Goal: Task Accomplishment & Management: Use online tool/utility

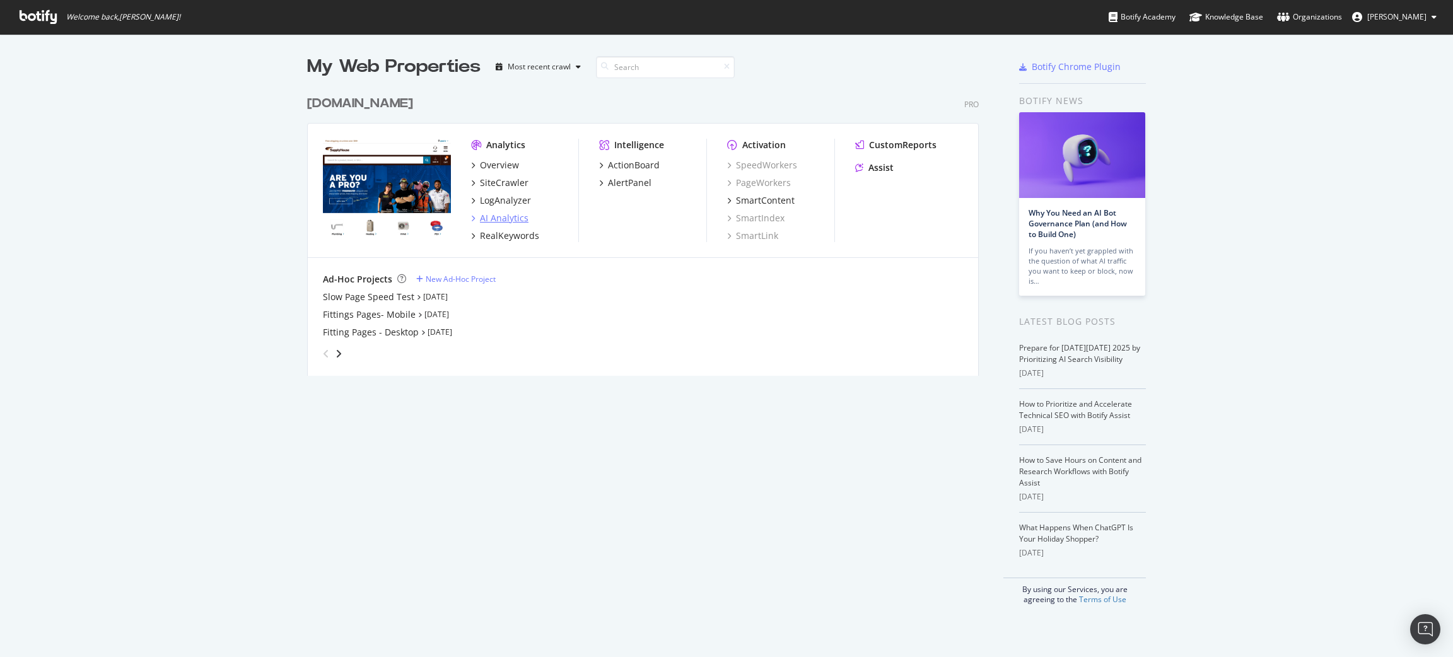
scroll to position [643, 1441]
click at [389, 320] on div "Fittings Pages- Mobile" at bounding box center [369, 314] width 93 height 13
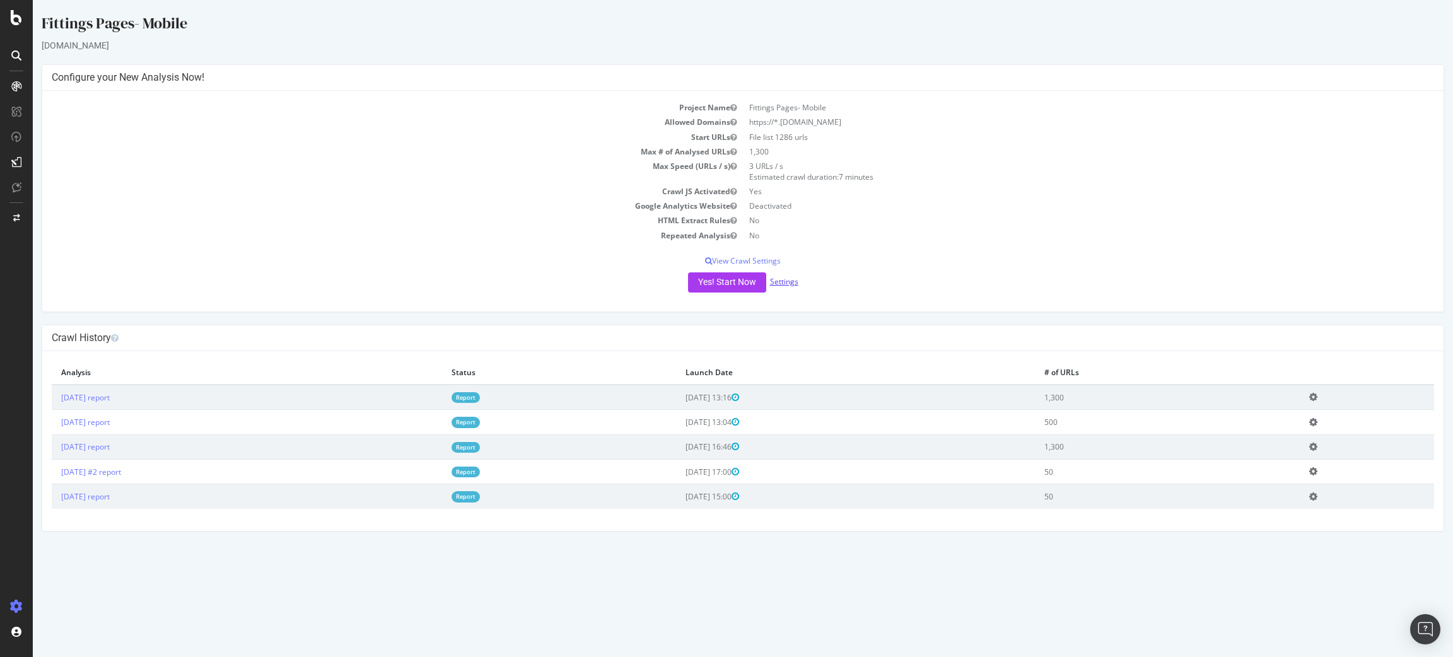
click at [776, 279] on link "Settings" at bounding box center [784, 281] width 28 height 11
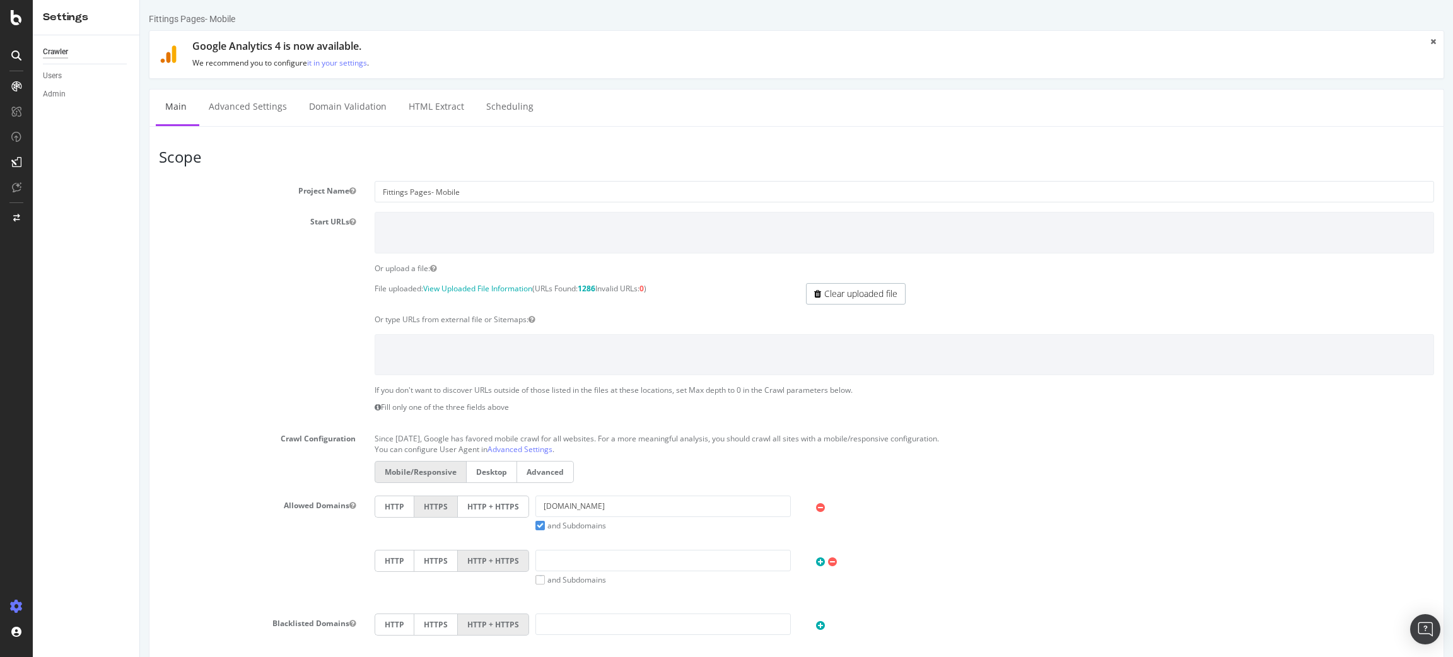
click at [1238, 480] on div "Mobile/Responsive Desktop Advanced" at bounding box center [904, 473] width 1072 height 25
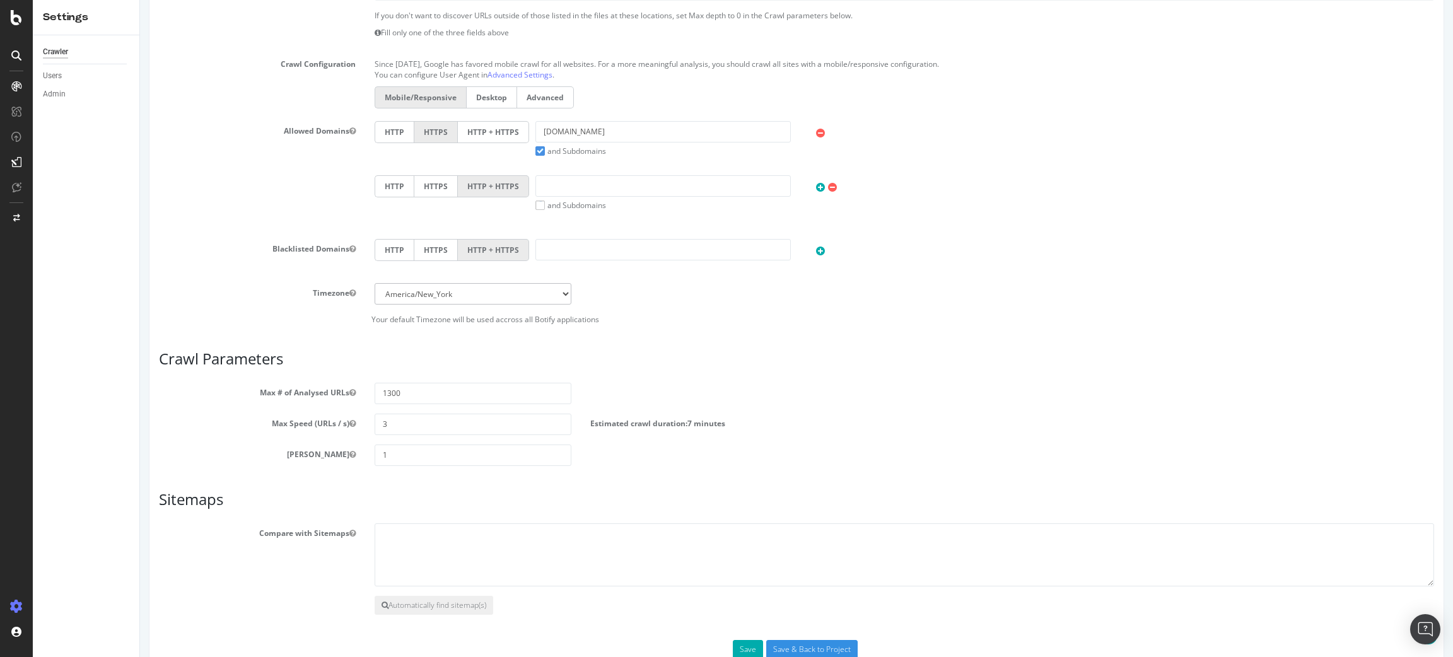
scroll to position [378, 0]
click at [489, 554] on textarea at bounding box center [905, 551] width 1060 height 63
paste textarea "[URL][DOMAIN_NAME]"
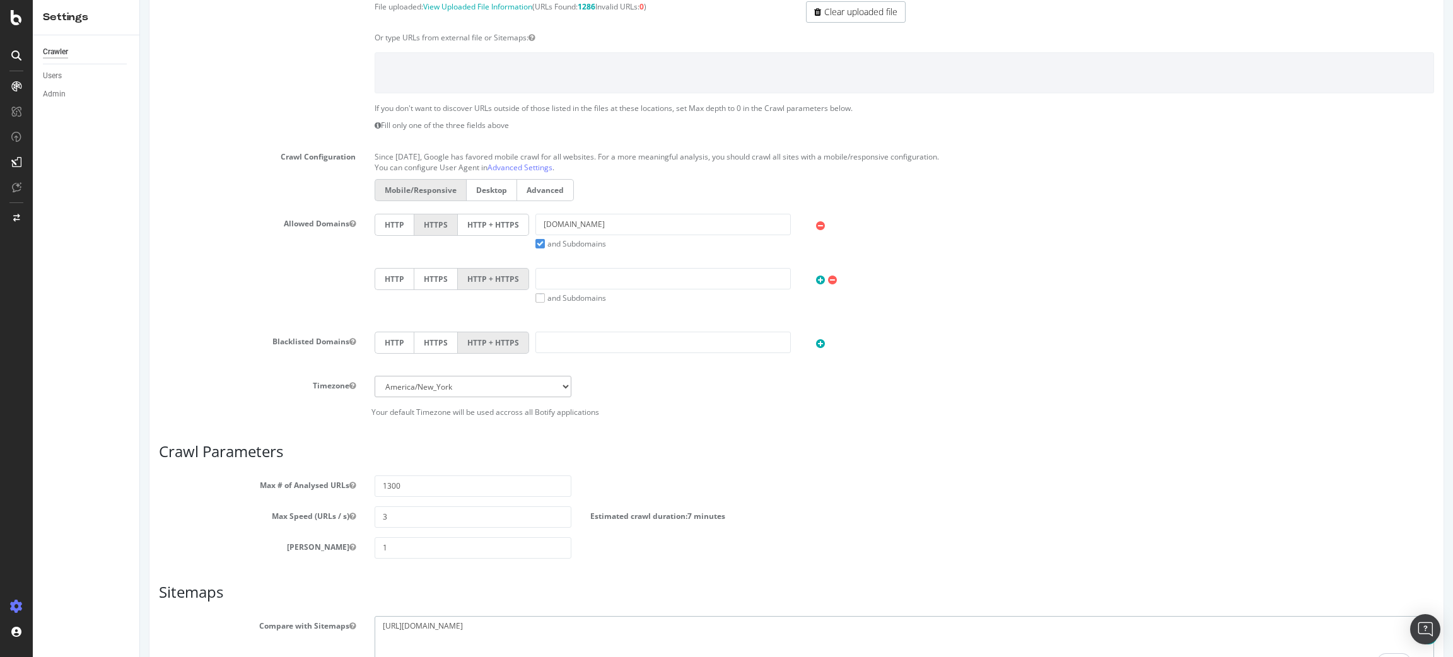
scroll to position [283, 0]
type textarea "[URL][DOMAIN_NAME]"
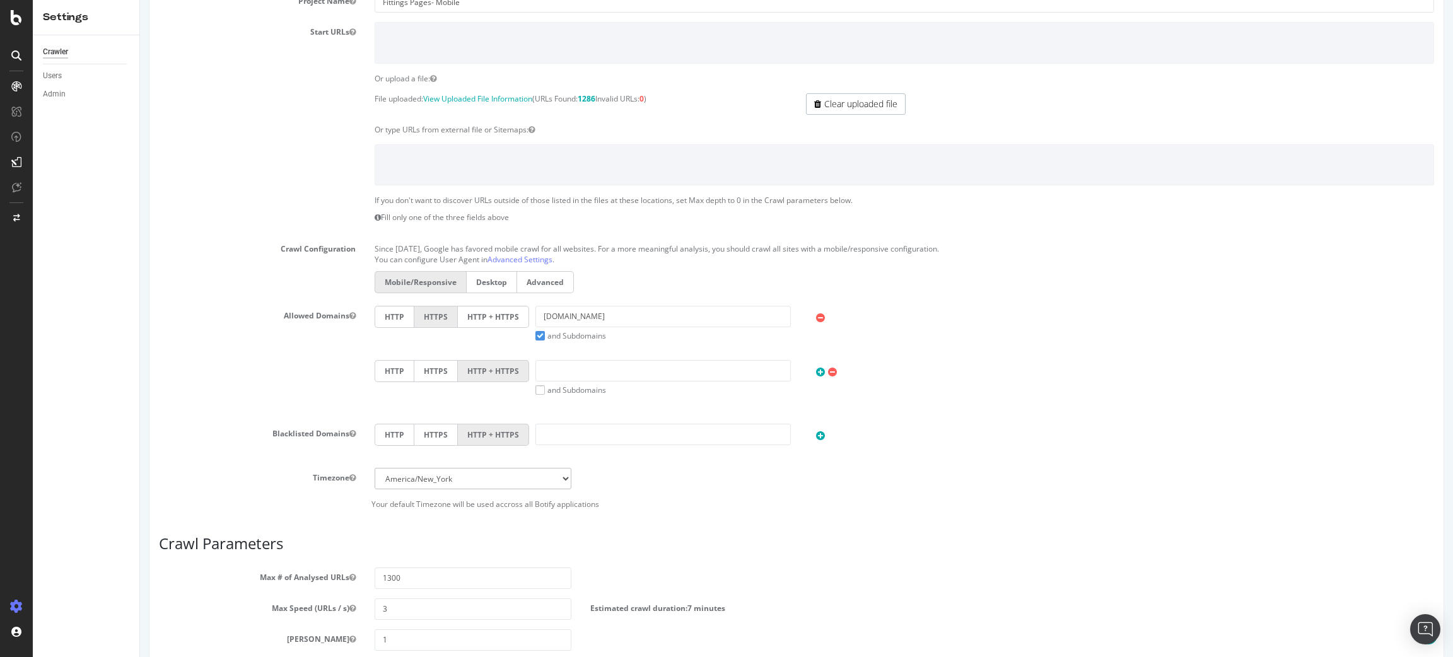
scroll to position [0, 0]
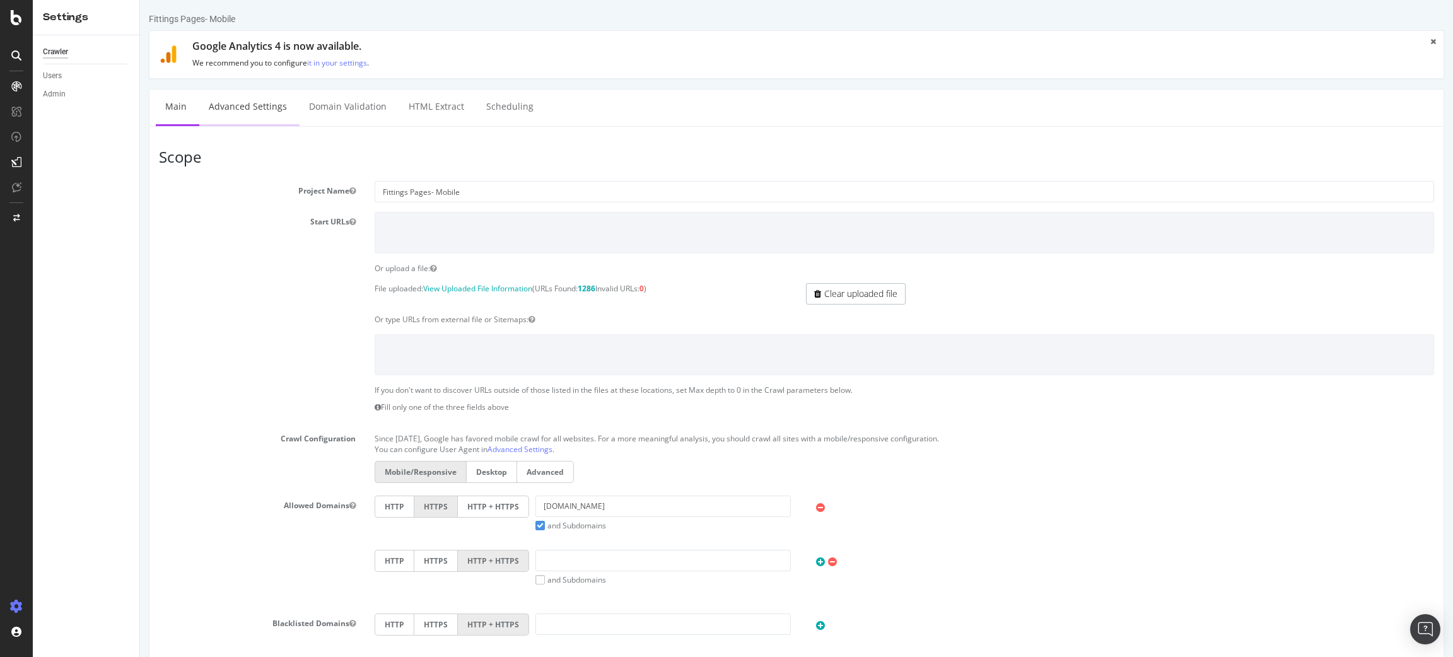
click at [264, 98] on link "Advanced Settings" at bounding box center [247, 107] width 97 height 35
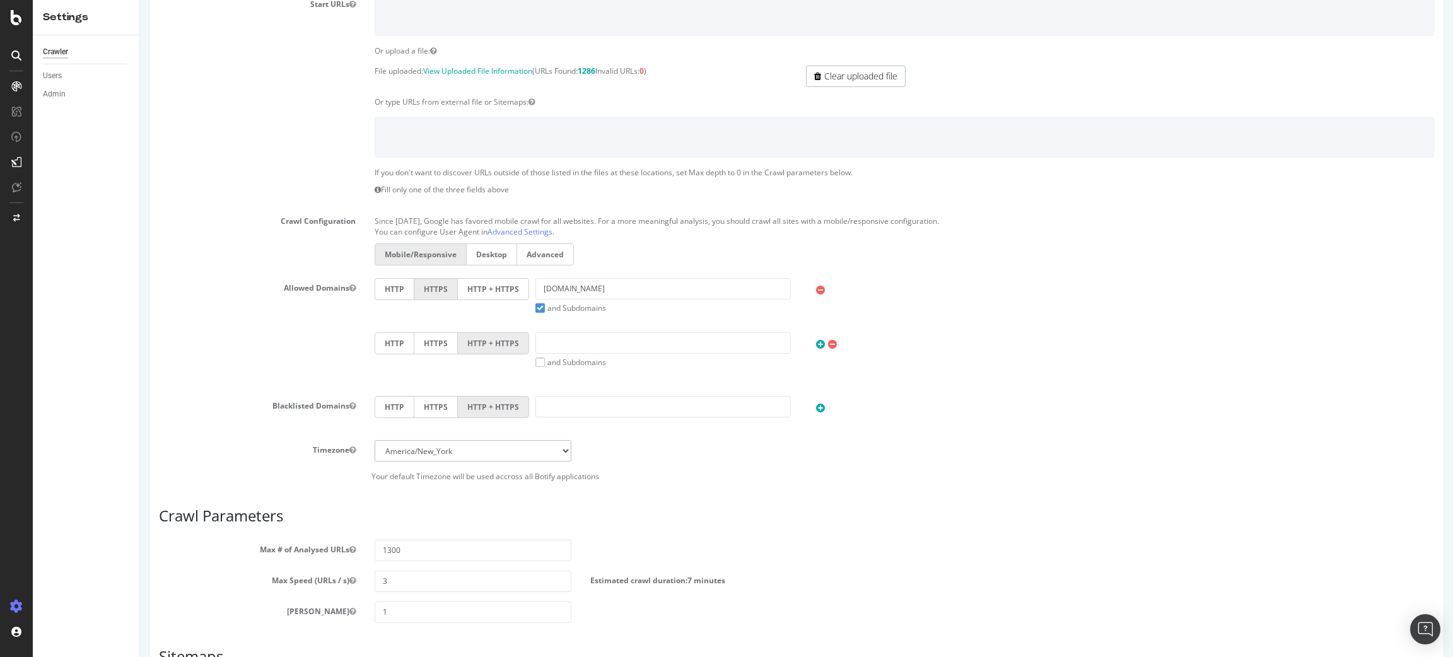
scroll to position [410, 0]
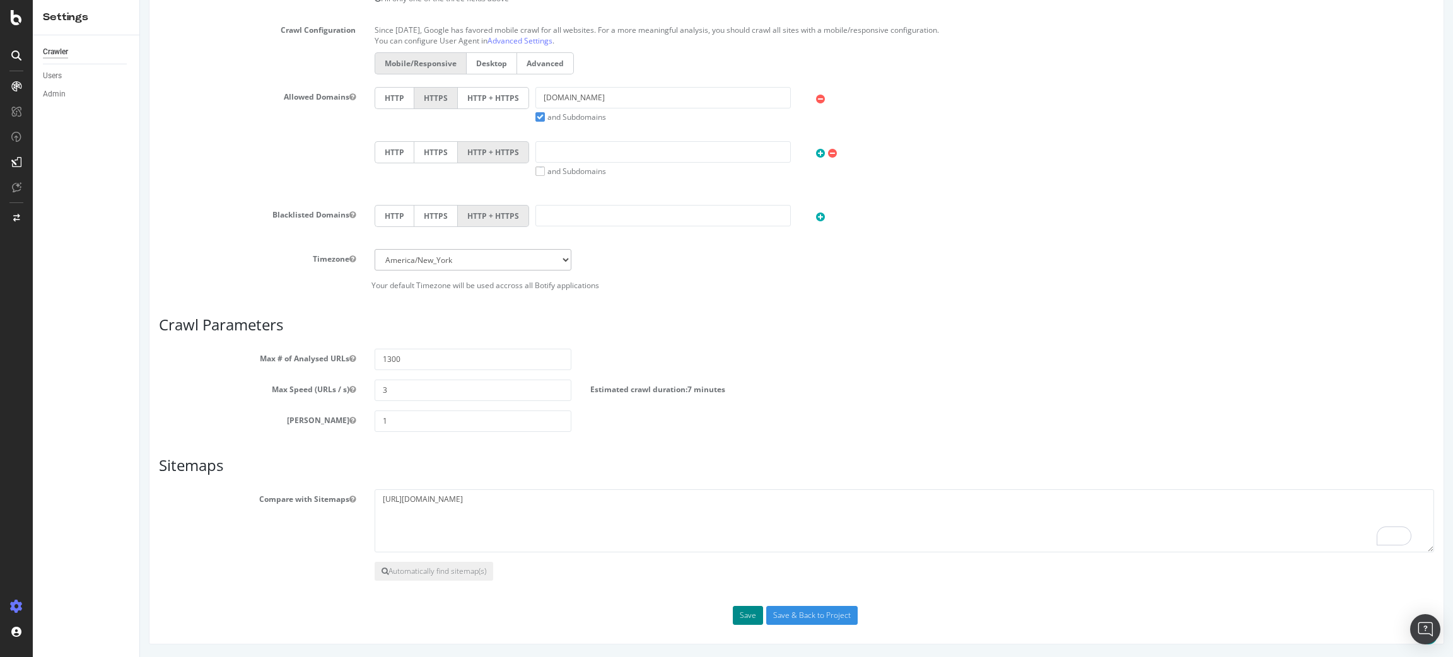
click at [740, 609] on button "Save" at bounding box center [748, 615] width 30 height 19
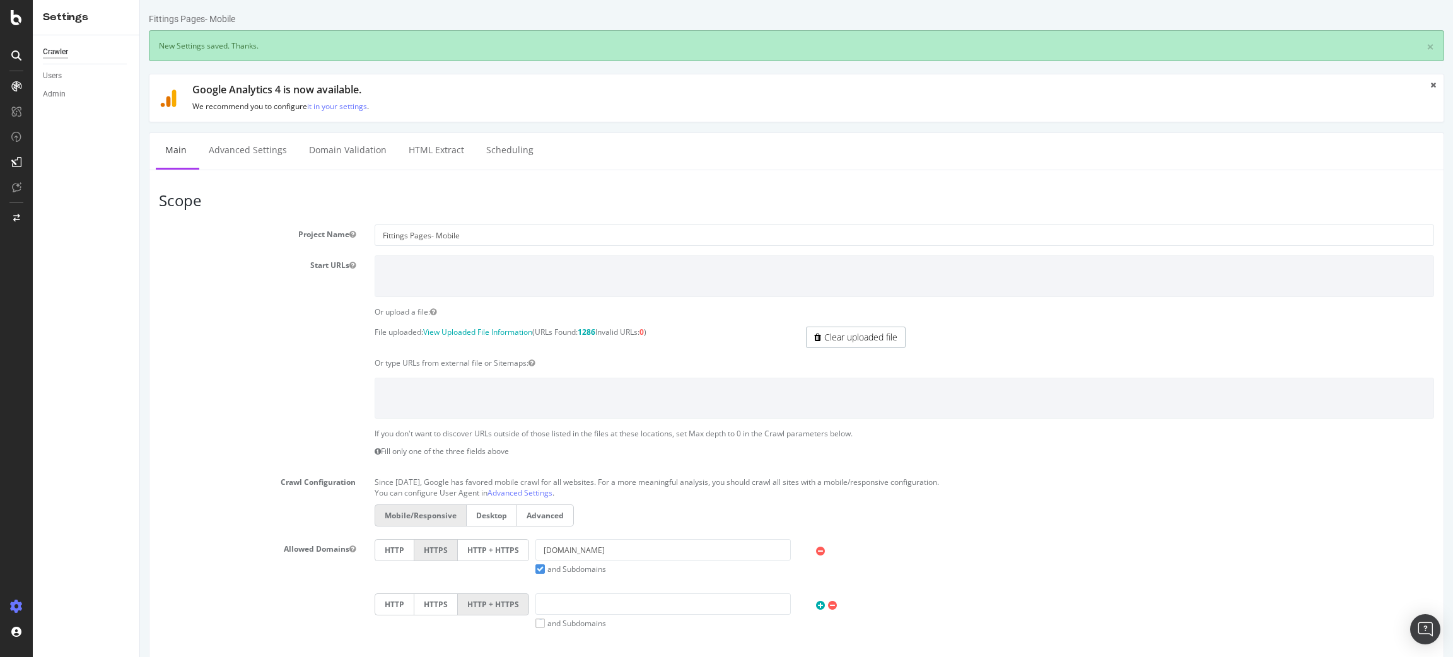
scroll to position [0, 0]
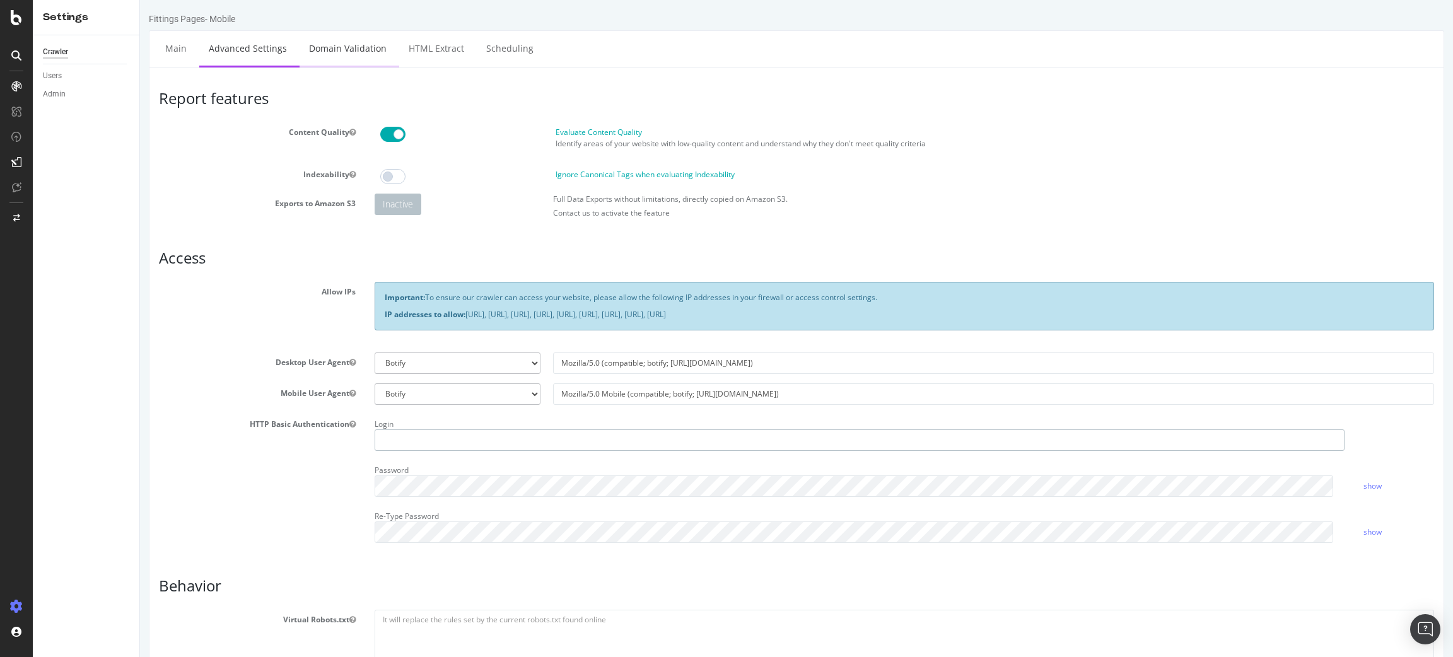
type input "alejandrar@supplyhouse.com"
drag, startPoint x: 369, startPoint y: 40, endPoint x: 864, endPoint y: 76, distance: 496.4
click at [370, 40] on link "Domain Validation" at bounding box center [348, 48] width 97 height 35
click at [335, 67] on div "Report features Content Quality Evaluate Content Quality Identify areas of your…" at bounding box center [797, 578] width 1296 height 1022
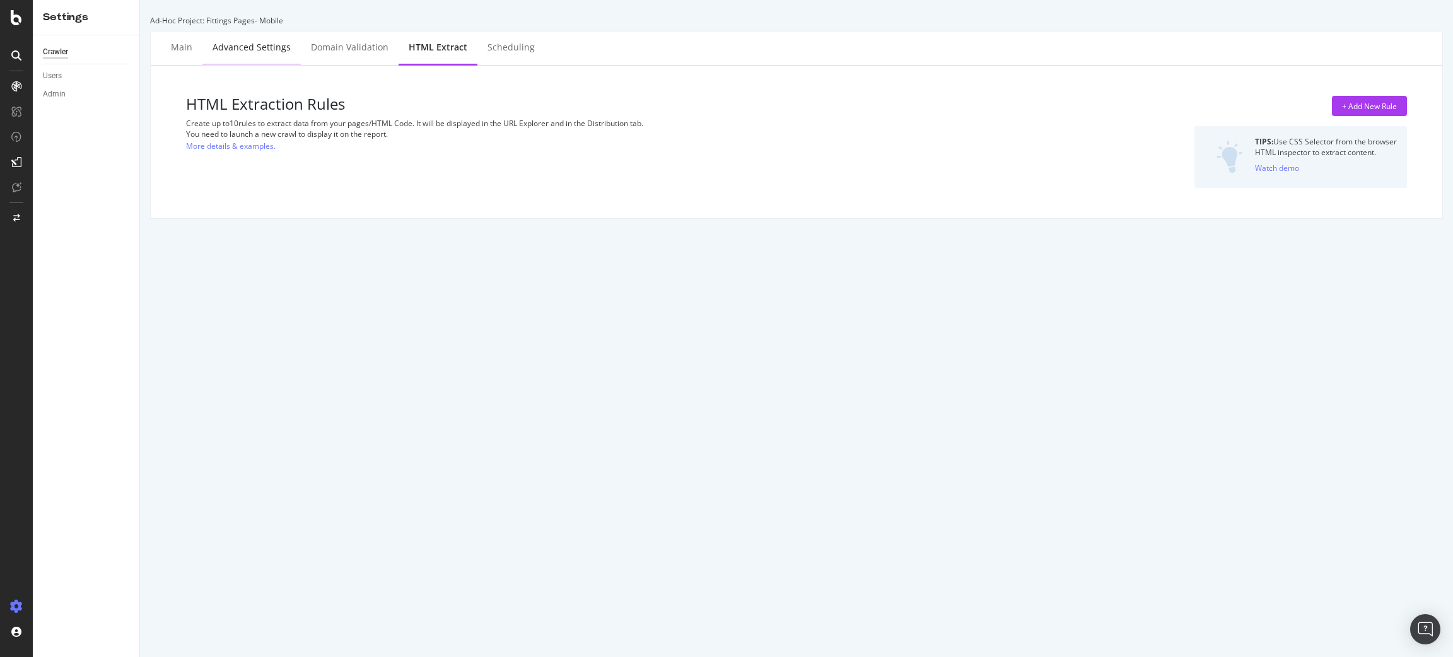
click at [281, 49] on div "Advanced Settings" at bounding box center [252, 47] width 78 height 13
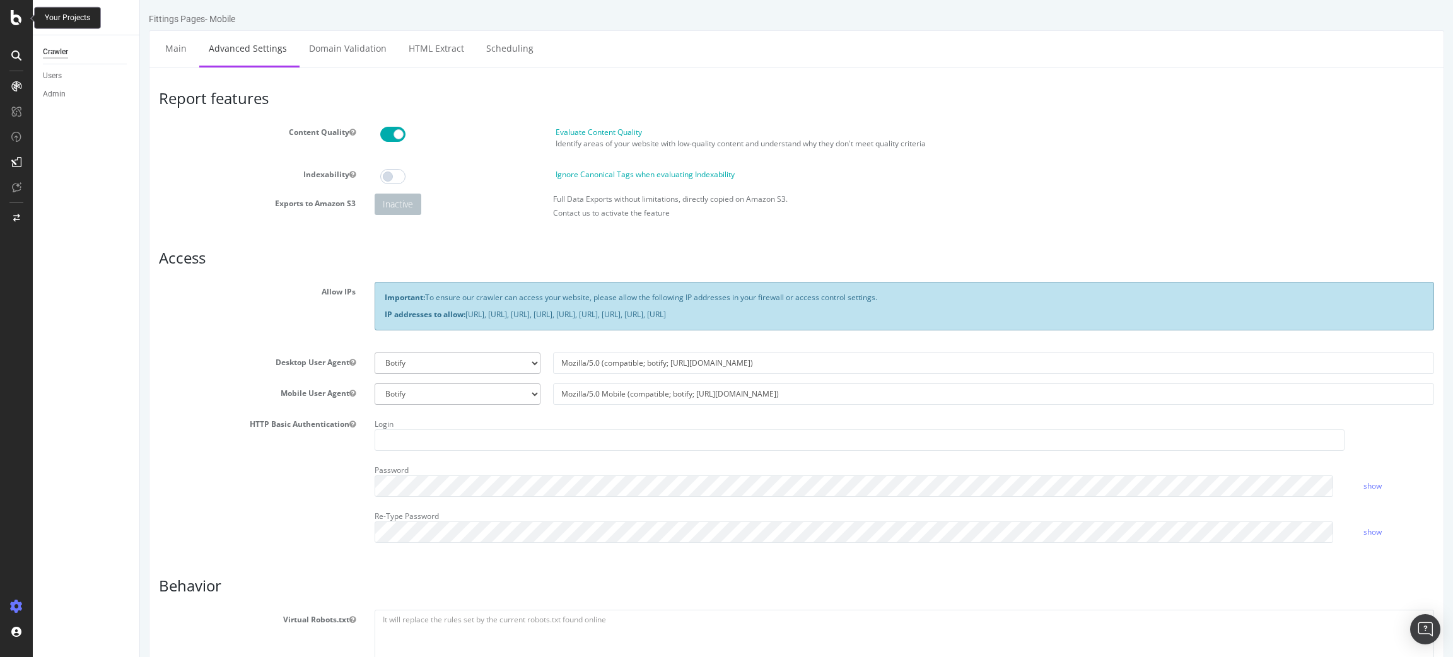
click at [6, 11] on div at bounding box center [16, 17] width 30 height 15
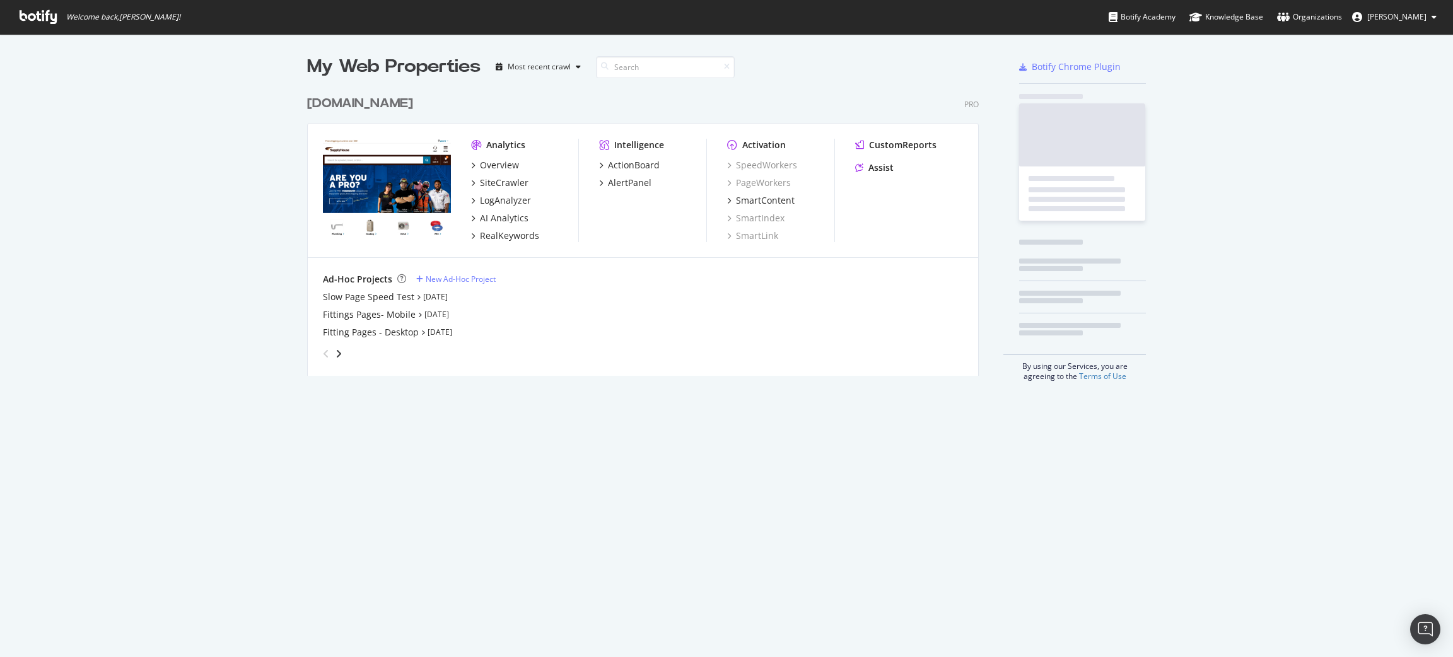
scroll to position [643, 1441]
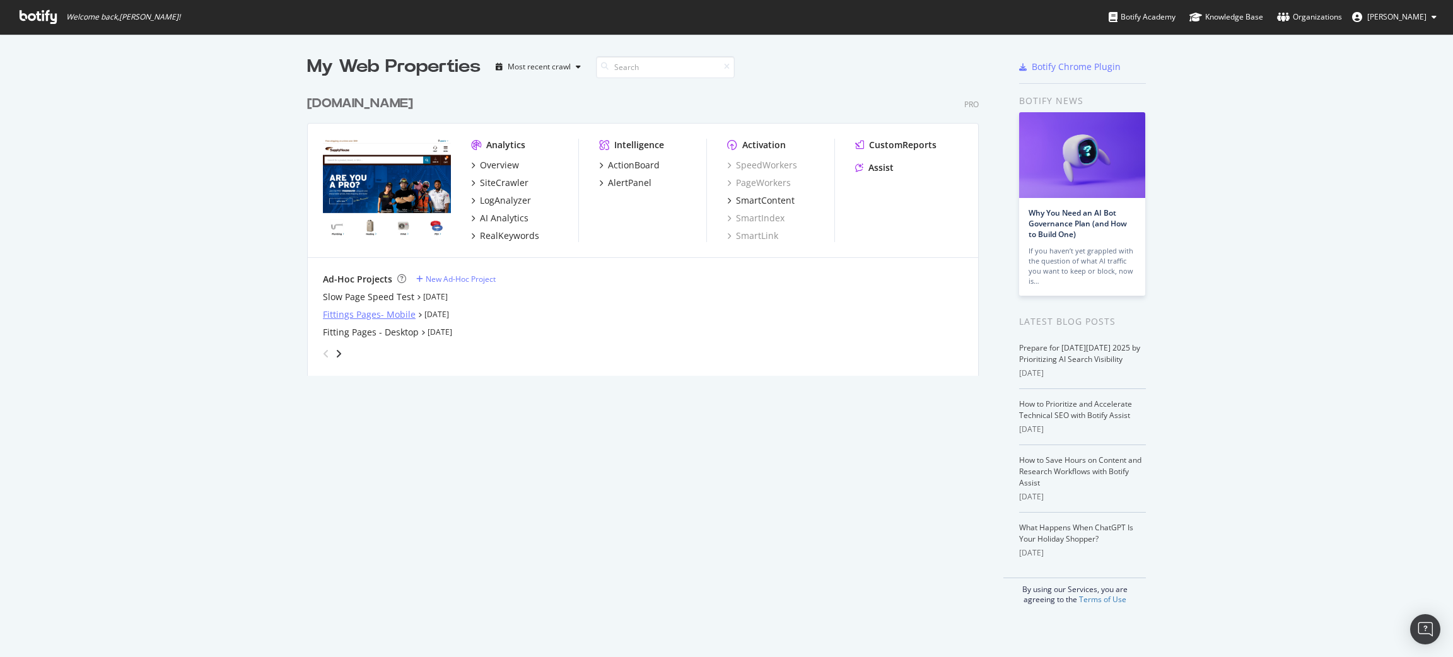
click at [395, 320] on div "Fittings Pages- Mobile" at bounding box center [369, 314] width 93 height 13
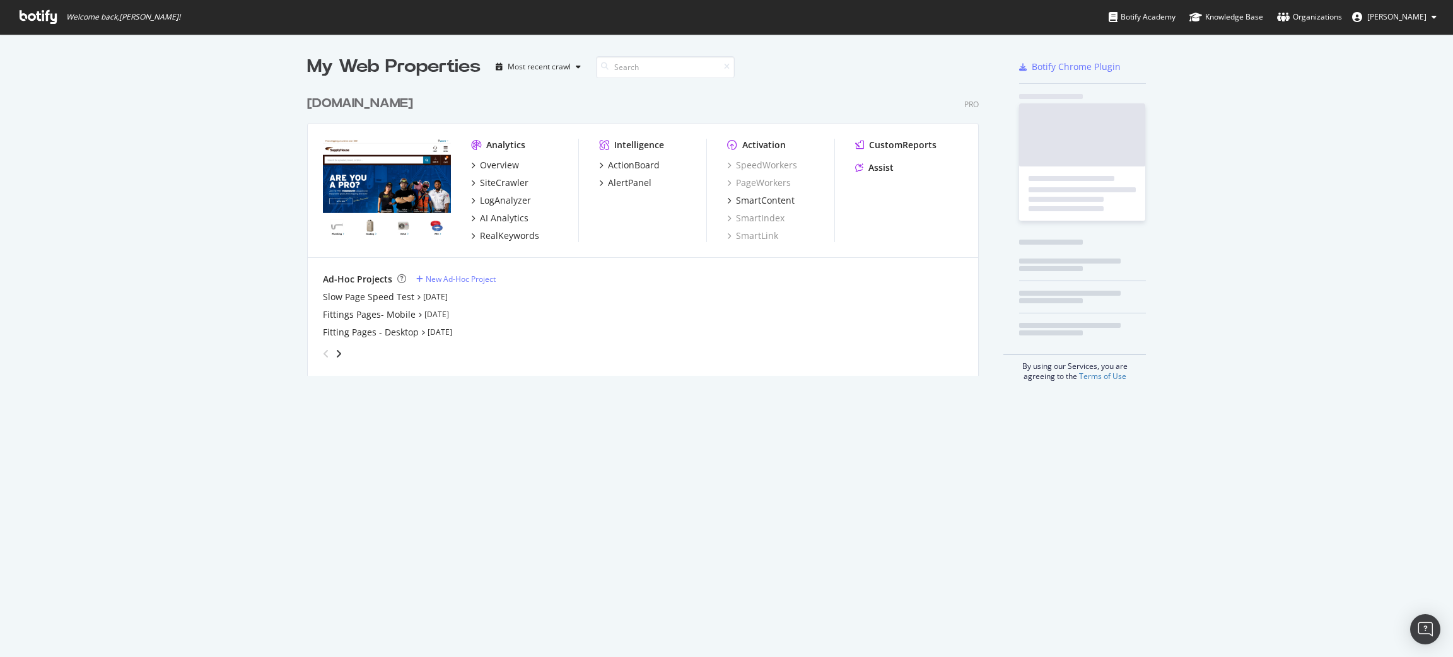
scroll to position [643, 1441]
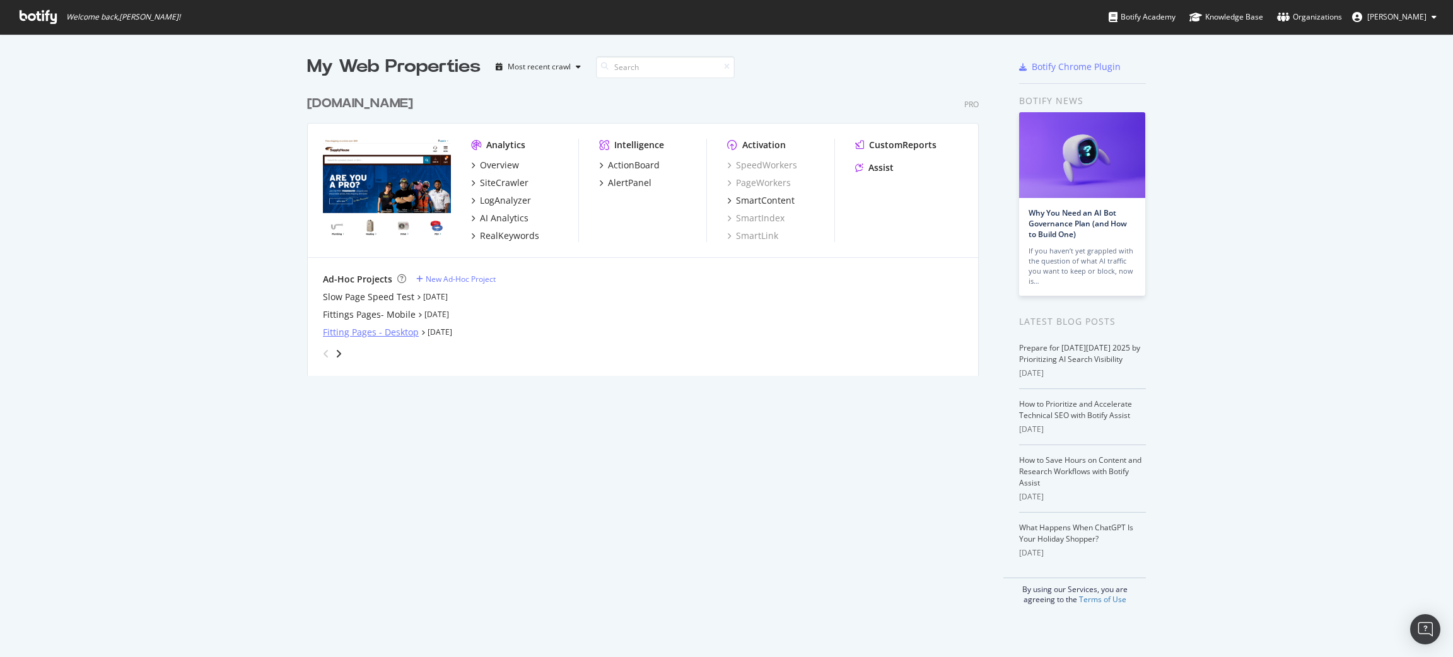
click at [377, 329] on div "Fitting Pages - Desktop" at bounding box center [371, 332] width 96 height 13
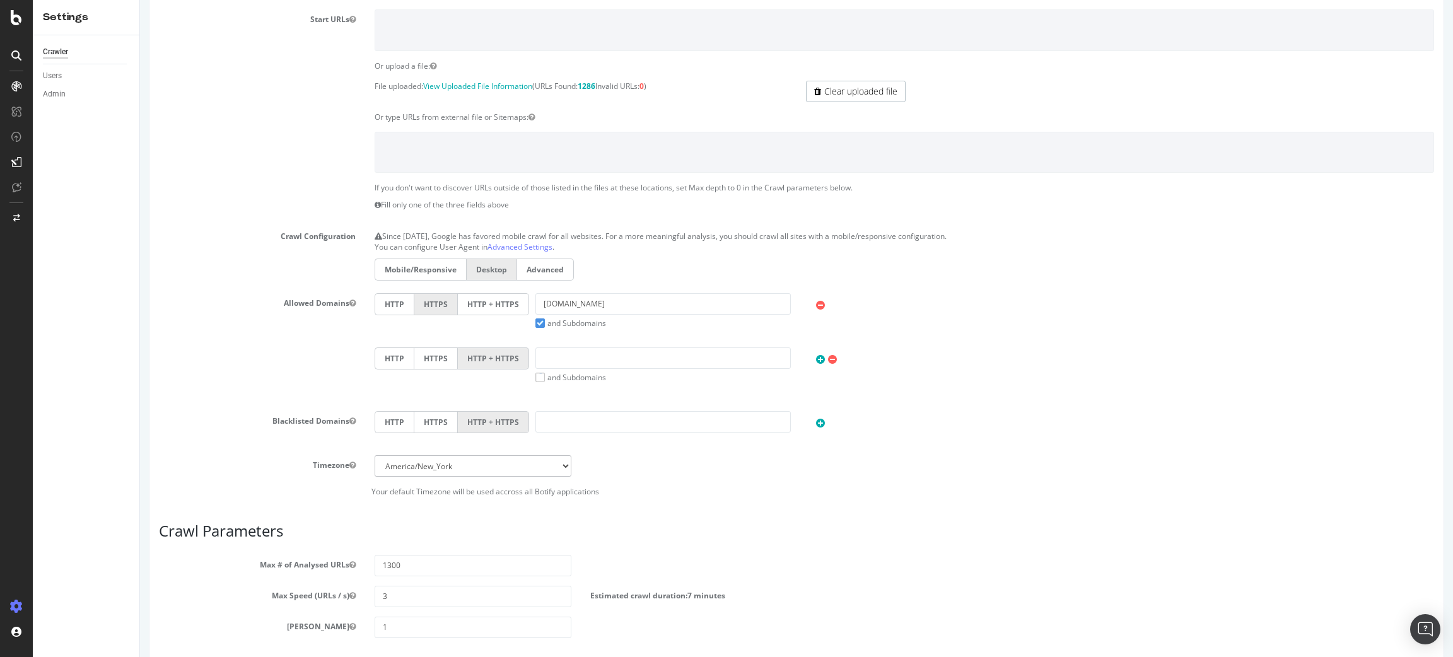
scroll to position [410, 0]
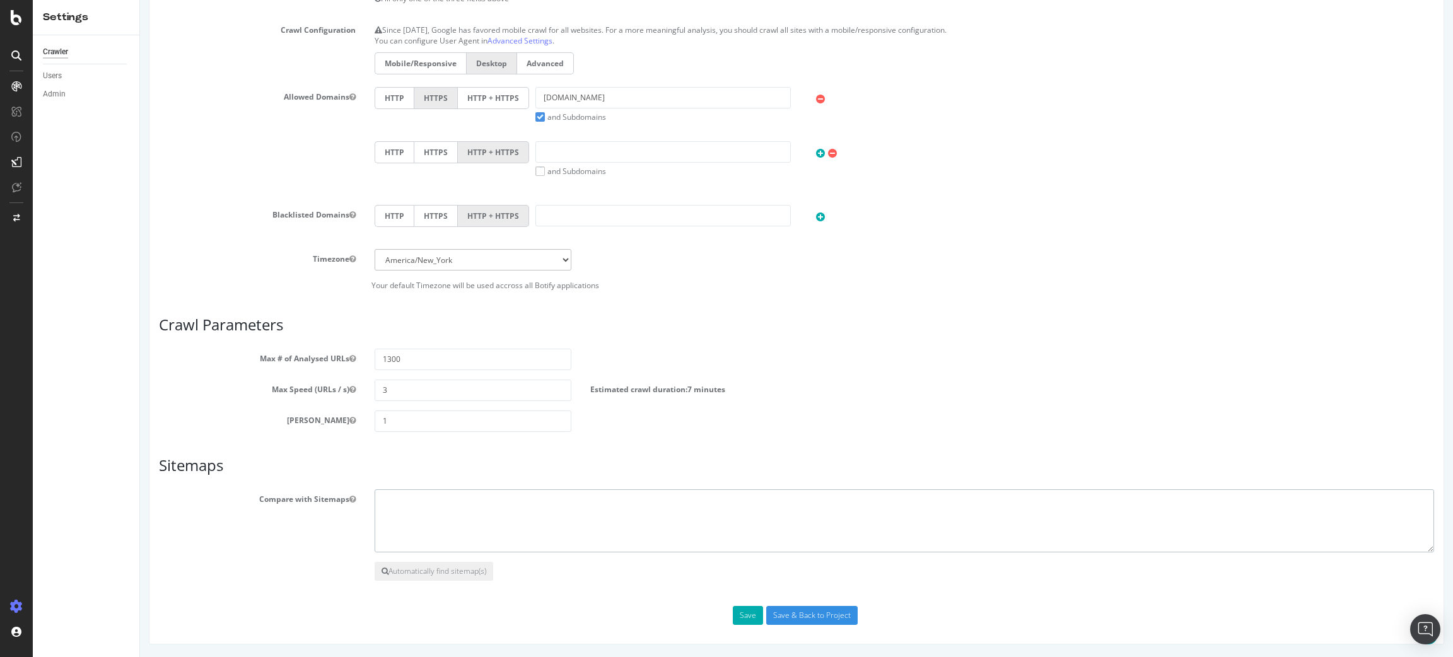
click at [505, 508] on textarea at bounding box center [905, 520] width 1060 height 63
paste textarea "[URL][DOMAIN_NAME]"
type textarea "[URL][DOMAIN_NAME]"
click at [742, 615] on button "Save" at bounding box center [748, 615] width 30 height 19
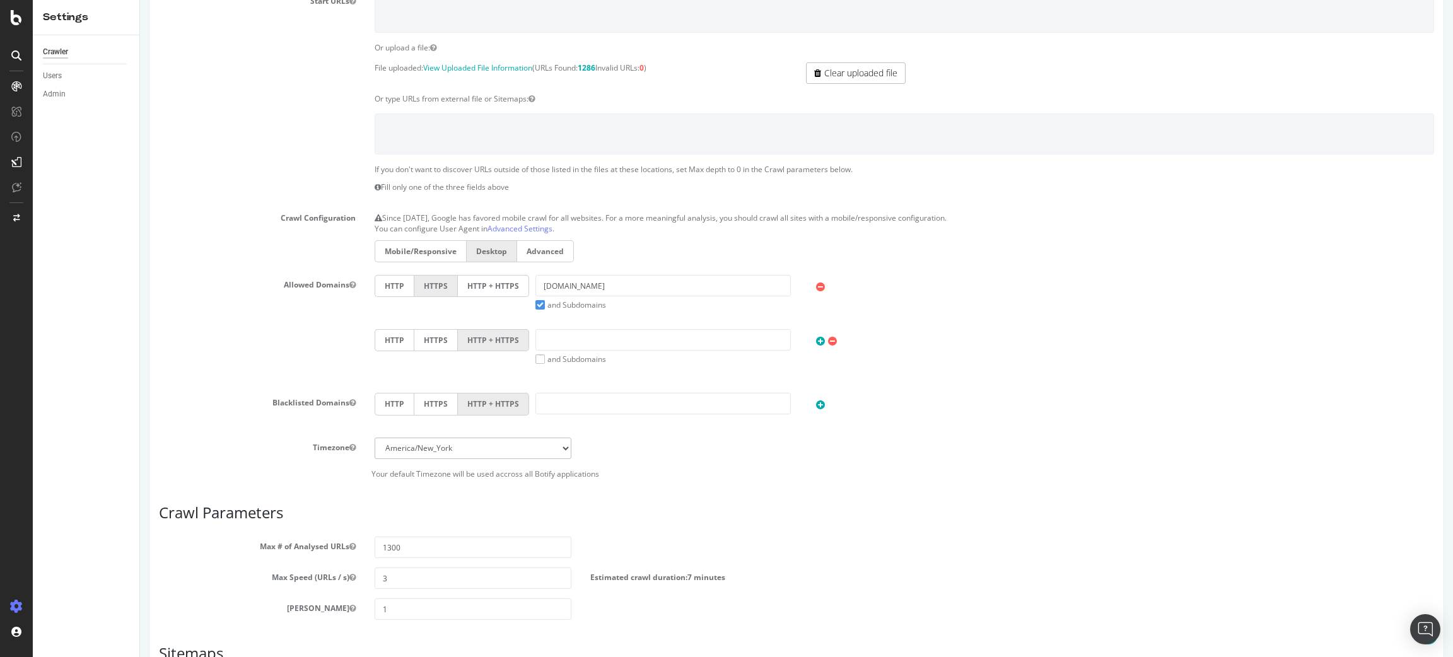
scroll to position [0, 0]
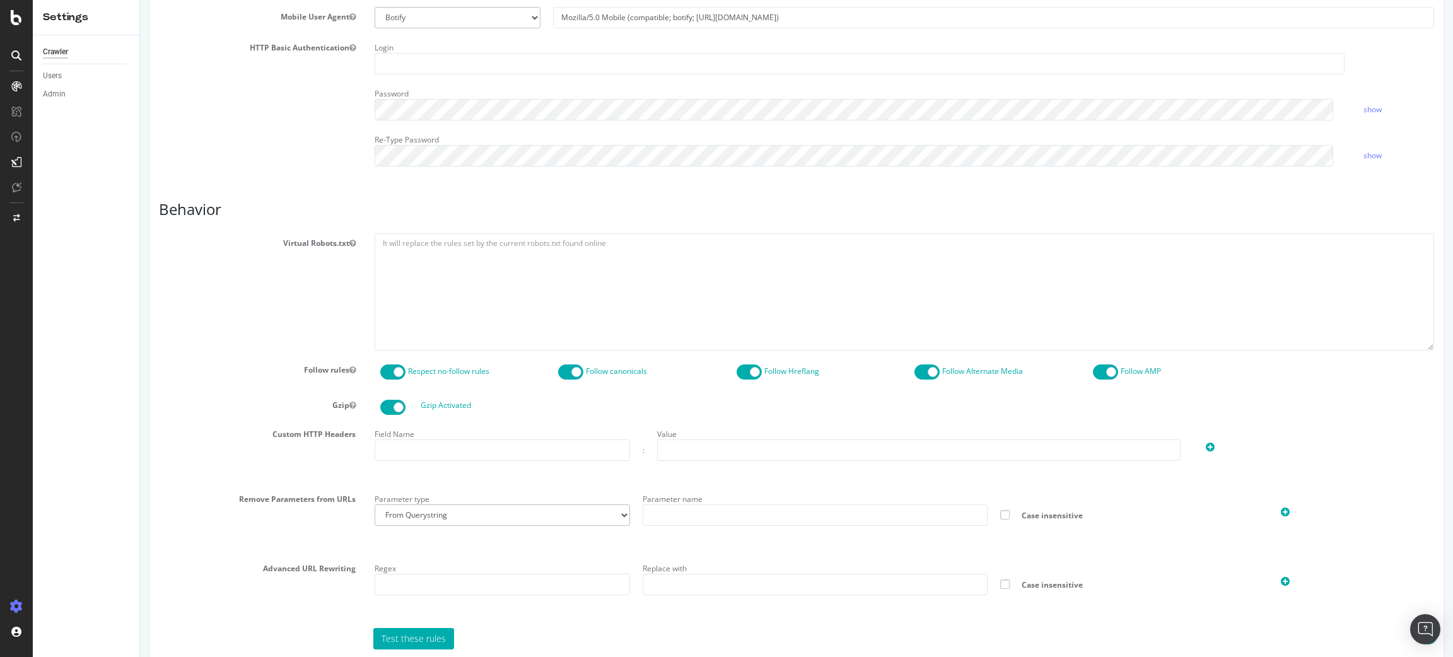
scroll to position [378, 0]
type input "alejandrar@supplyhouse.com"
click at [406, 442] on input "text" at bounding box center [502, 448] width 255 height 21
type input "Cookie"
click at [695, 442] on input "text" at bounding box center [919, 448] width 524 height 21
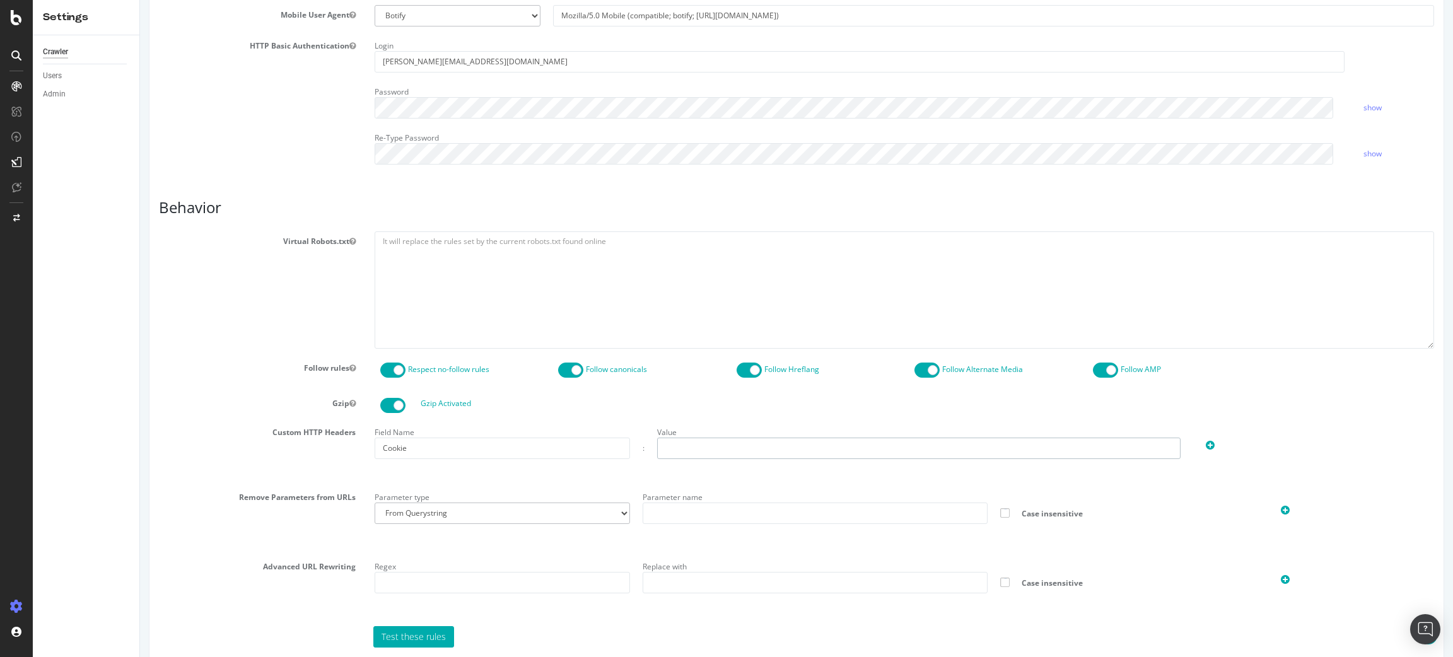
paste input "fittingsFinder=true"
type input "fittingsFinder=true"
click at [648, 467] on div "Field Name Cookie : Value fittingsFinder=true" at bounding box center [904, 451] width 1079 height 56
click at [482, 511] on select "From Querystring From Semicolon" at bounding box center [502, 513] width 255 height 21
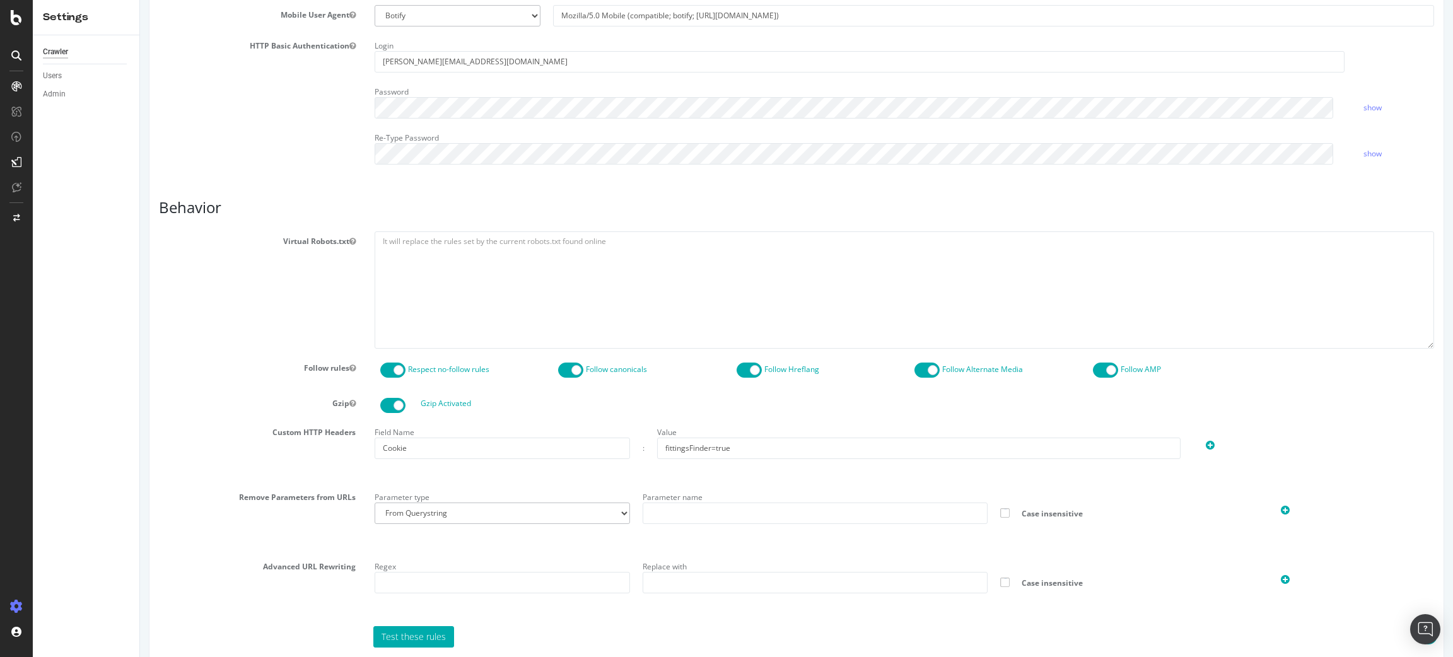
click at [192, 426] on label "Custom HTTP Headers" at bounding box center [257, 430] width 216 height 15
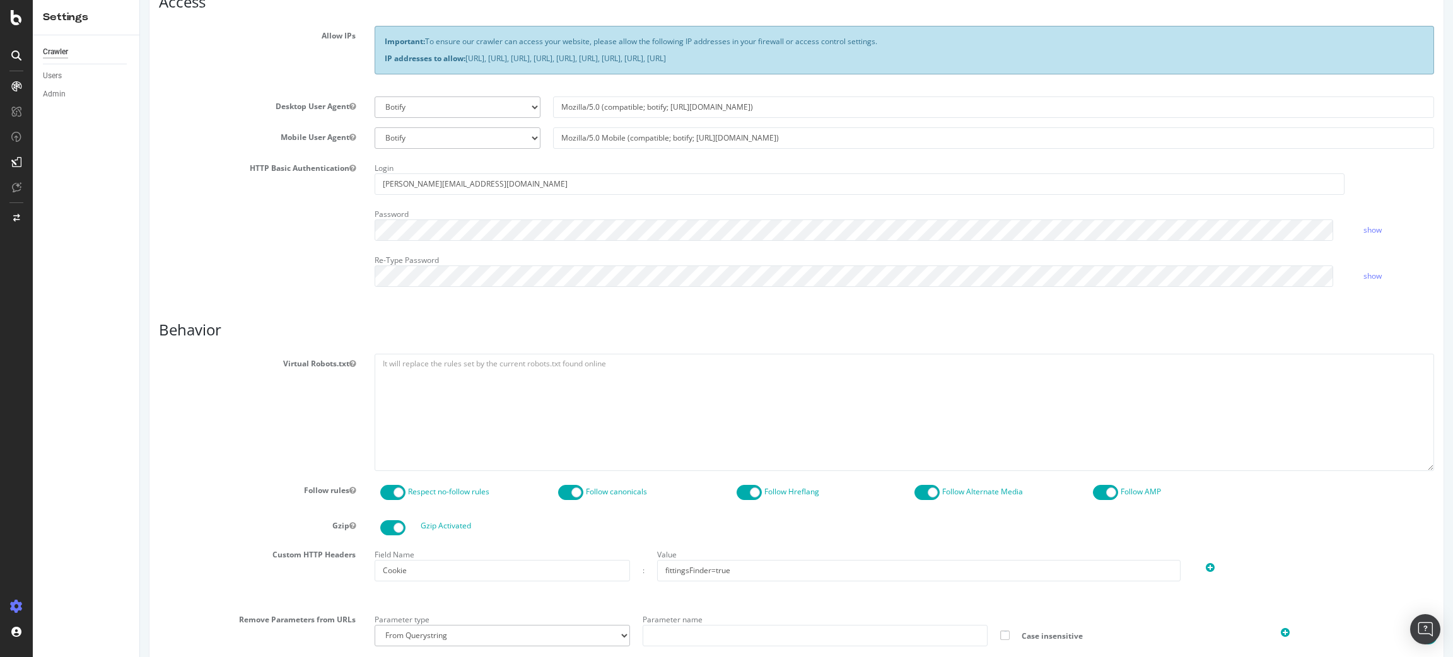
scroll to position [445, 0]
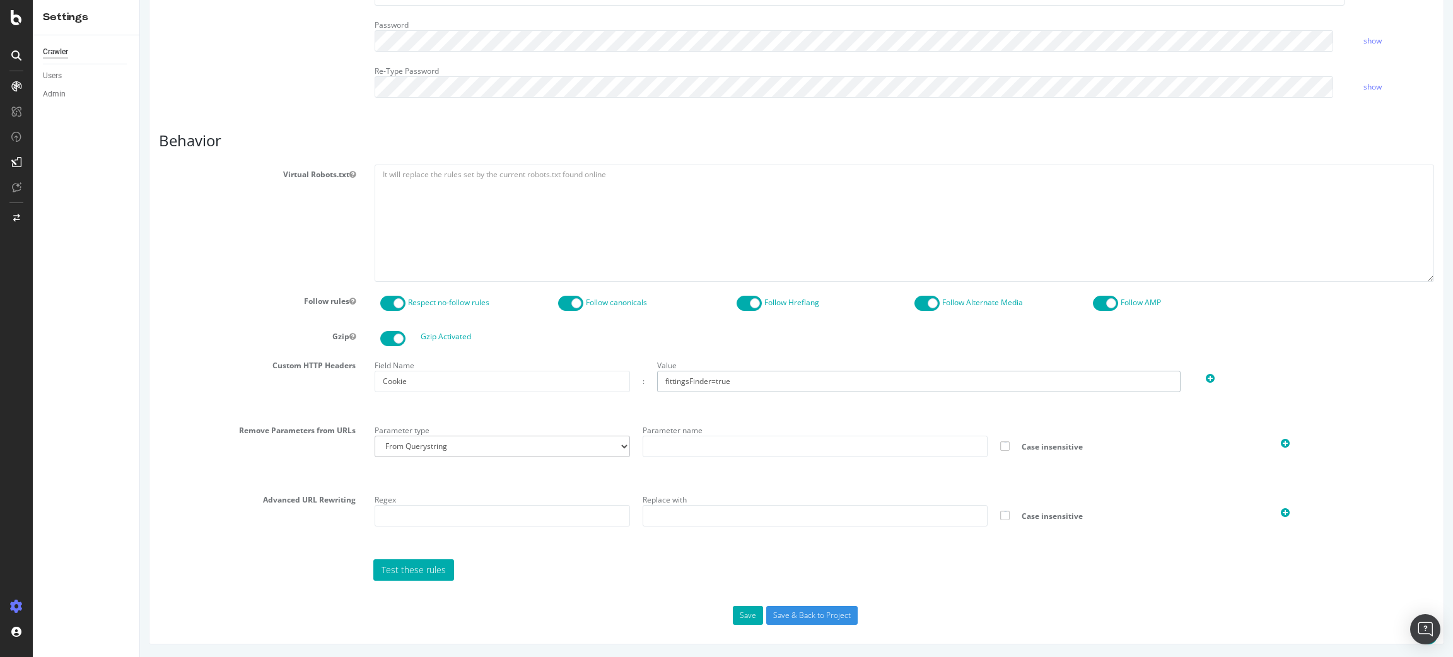
drag, startPoint x: 708, startPoint y: 383, endPoint x: 655, endPoint y: 383, distance: 53.0
click at [657, 383] on input "fittingsFinder=true" at bounding box center [919, 381] width 524 height 21
click at [449, 385] on input "Cookie" at bounding box center [502, 381] width 255 height 21
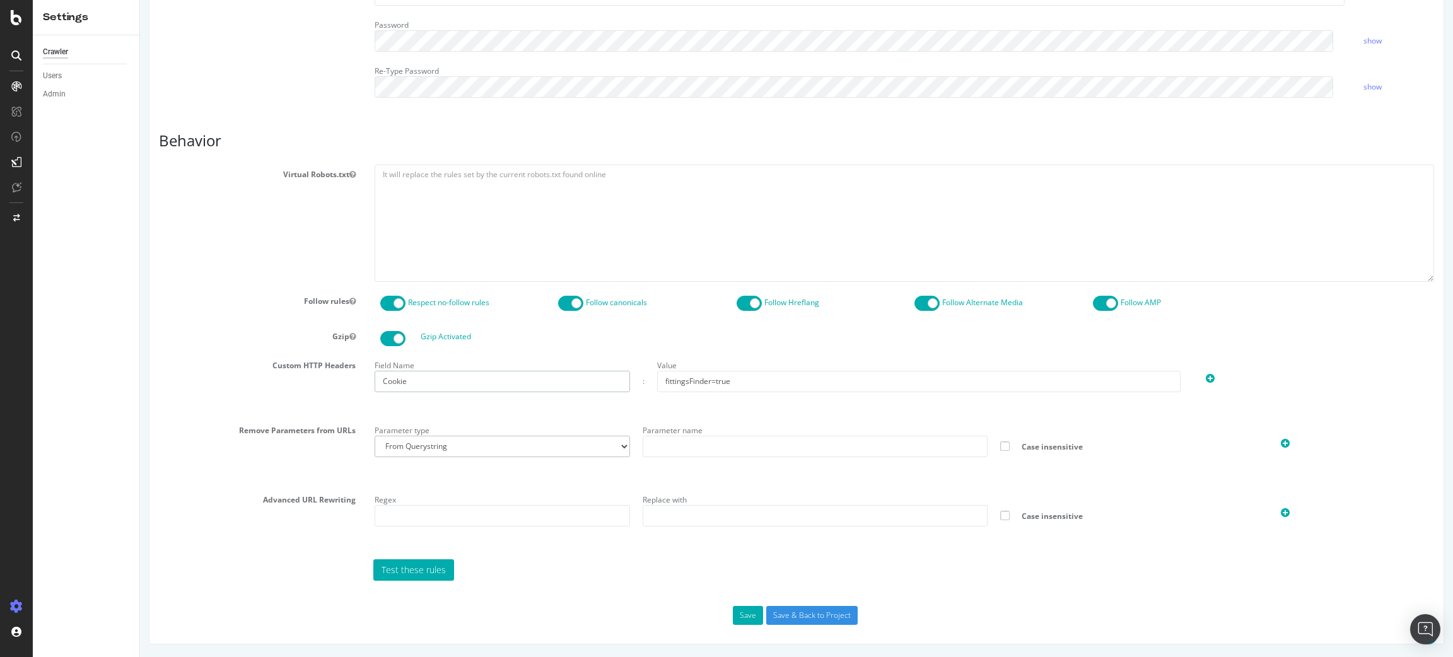
paste input "fittingsFinder"
type input "fittingsFinder"
drag, startPoint x: 711, startPoint y: 385, endPoint x: 616, endPoint y: 383, distance: 95.9
click at [618, 383] on div "Field Name fittingsFinder : Value fittingsFinder=true" at bounding box center [904, 374] width 1072 height 37
click at [703, 382] on input "true" at bounding box center [919, 381] width 524 height 21
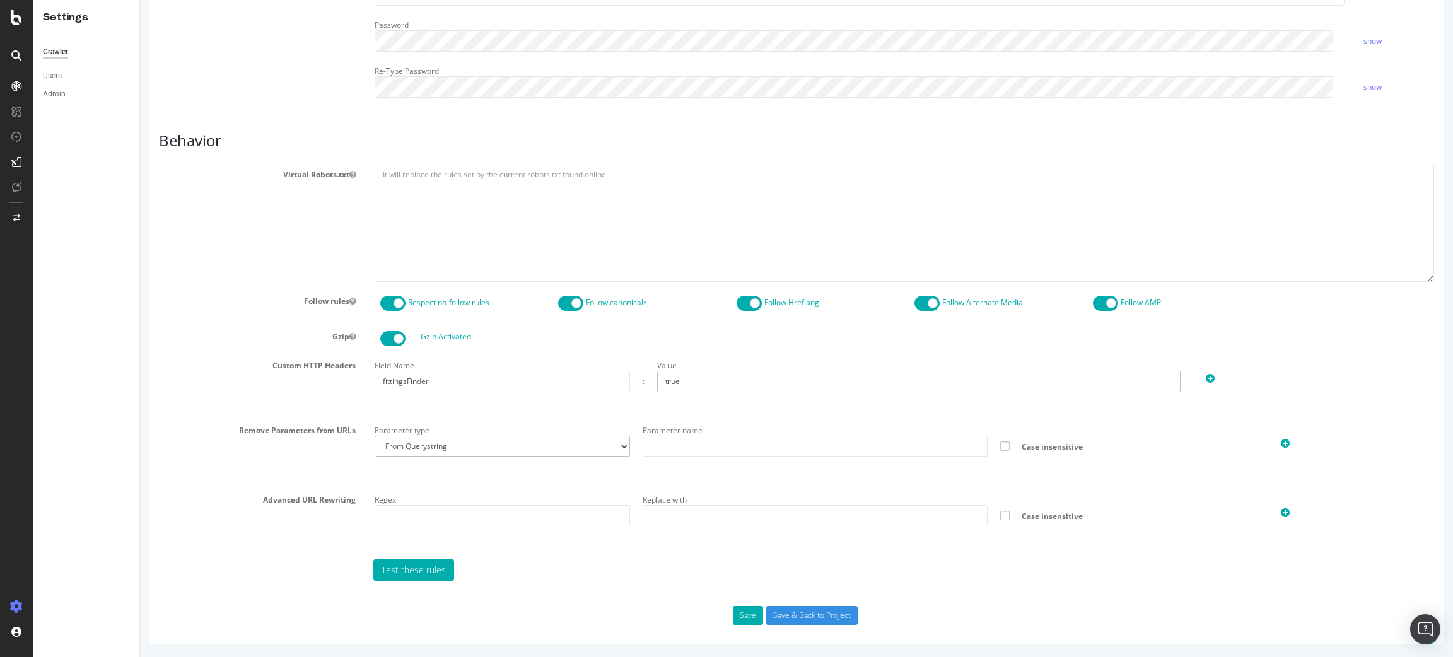
type input "true"
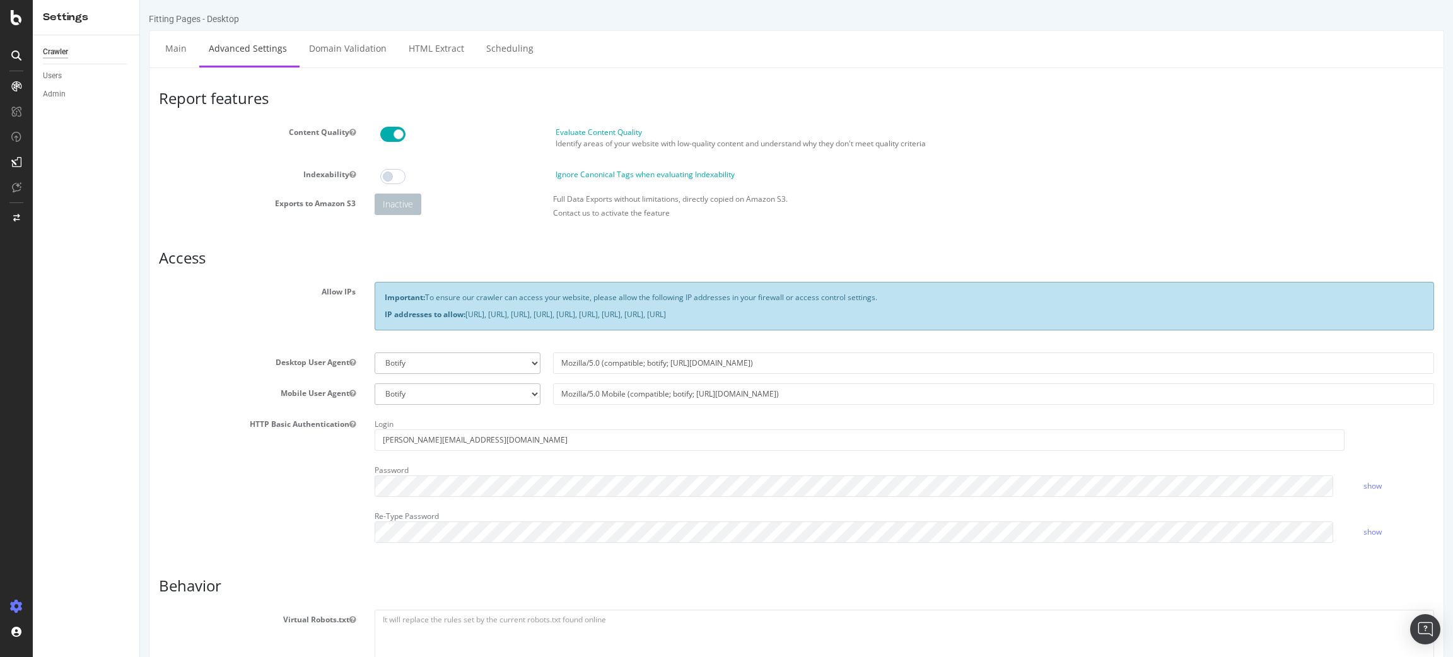
click at [184, 69] on div "Report features Content Quality Evaluate Content Quality Identify areas of your…" at bounding box center [797, 578] width 1296 height 1022
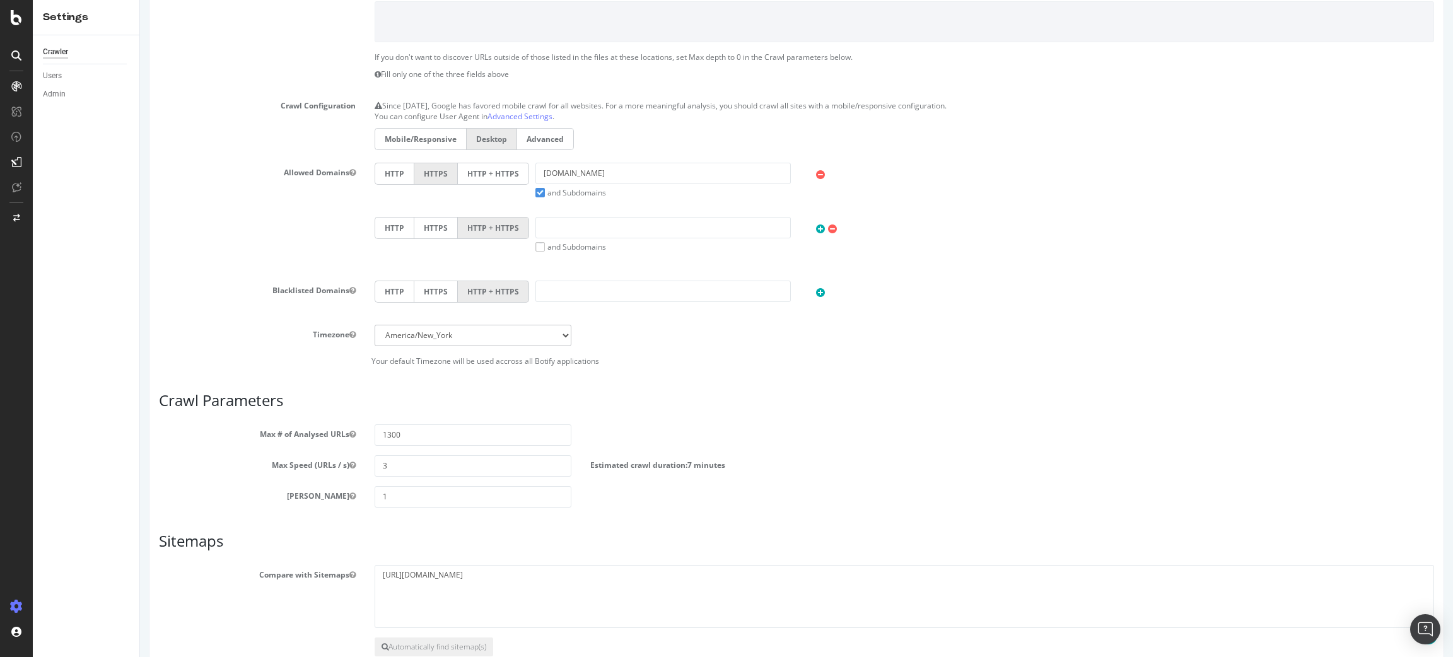
scroll to position [410, 0]
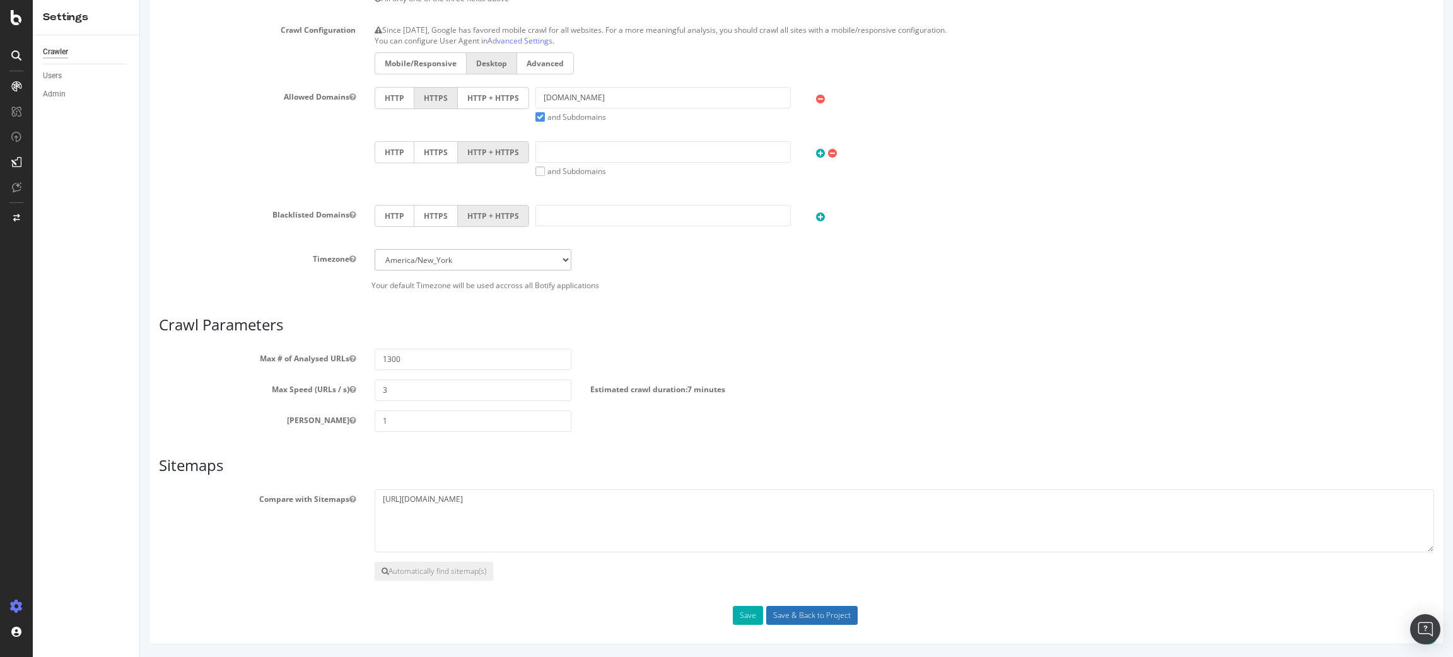
click at [812, 616] on input "Save & Back to Project" at bounding box center [811, 615] width 91 height 19
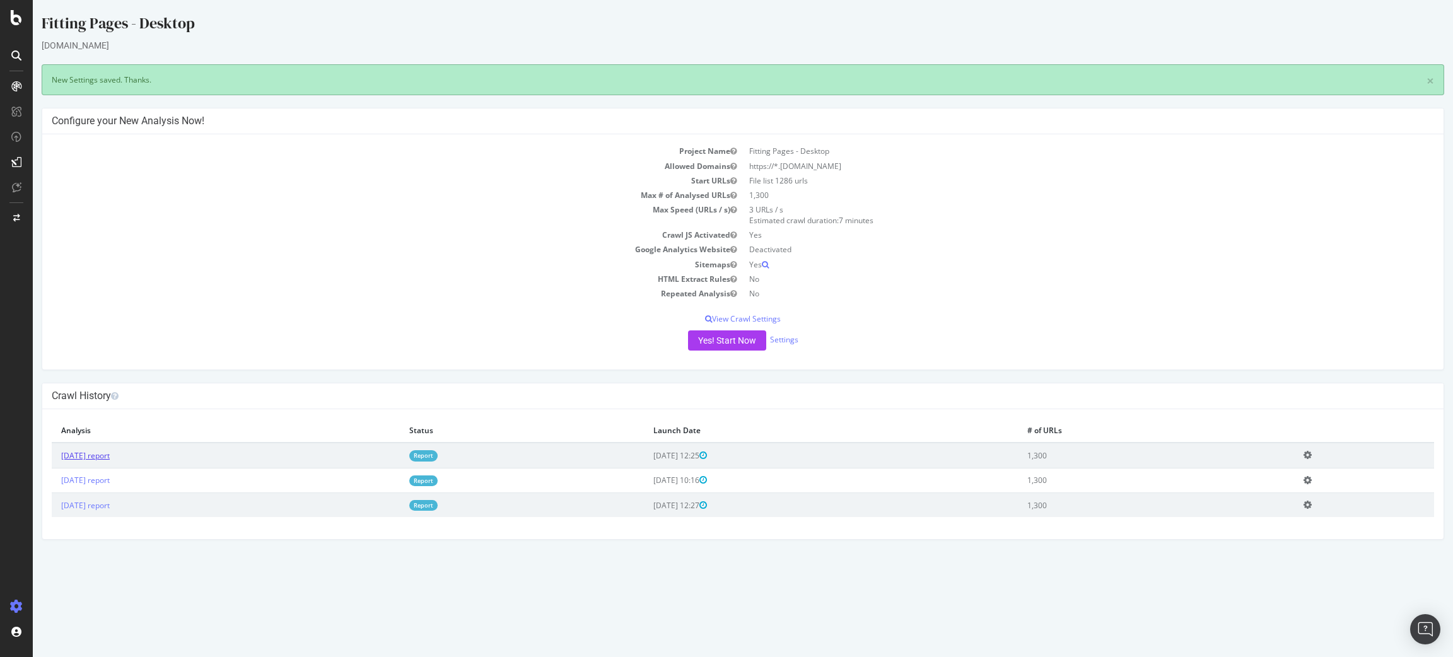
click at [110, 457] on link "[DATE] report" at bounding box center [85, 455] width 49 height 11
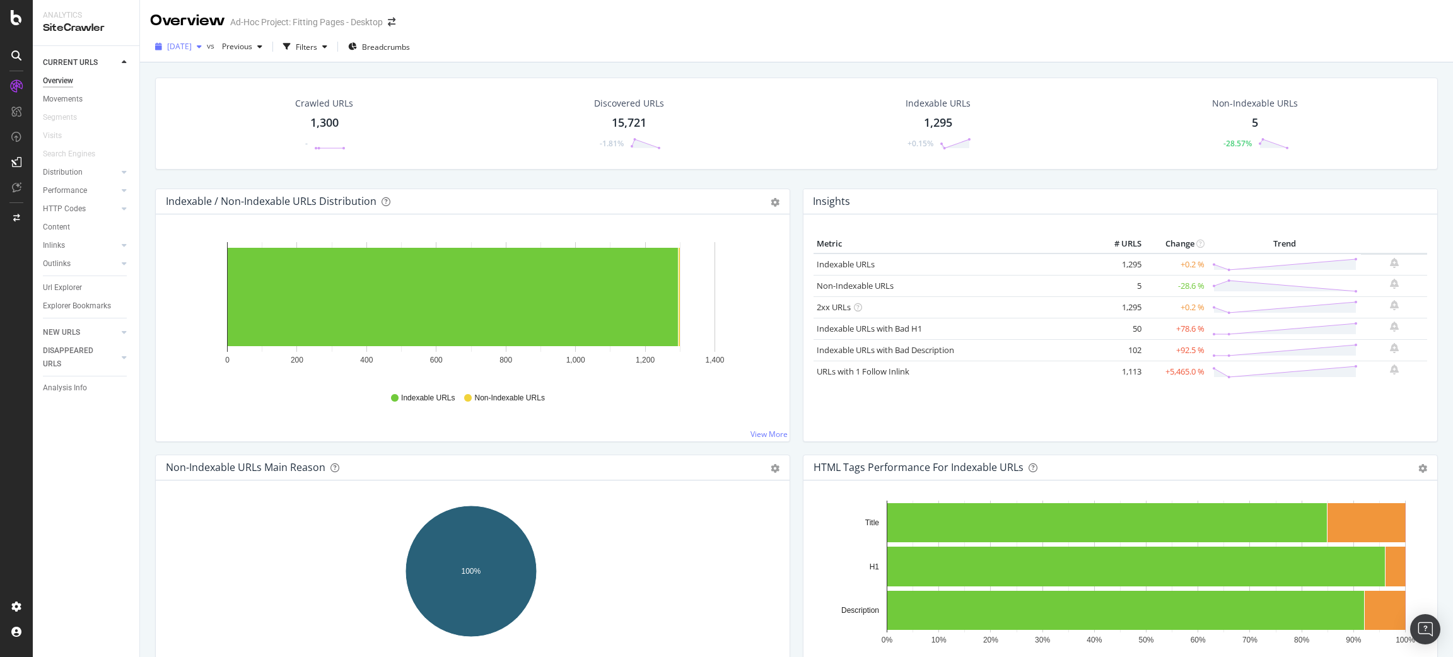
click at [191, 49] on span "2025 Oct. 10th" at bounding box center [179, 46] width 25 height 11
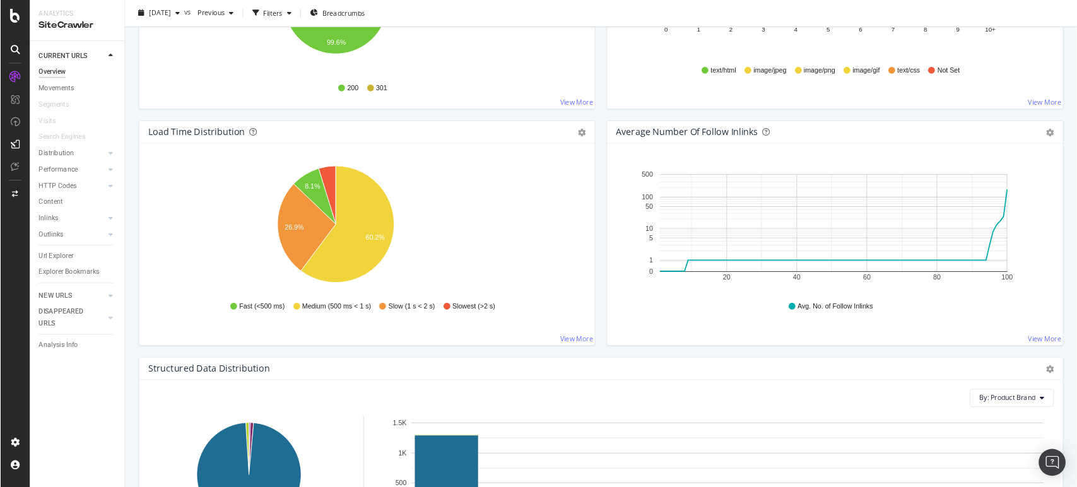
scroll to position [851, 0]
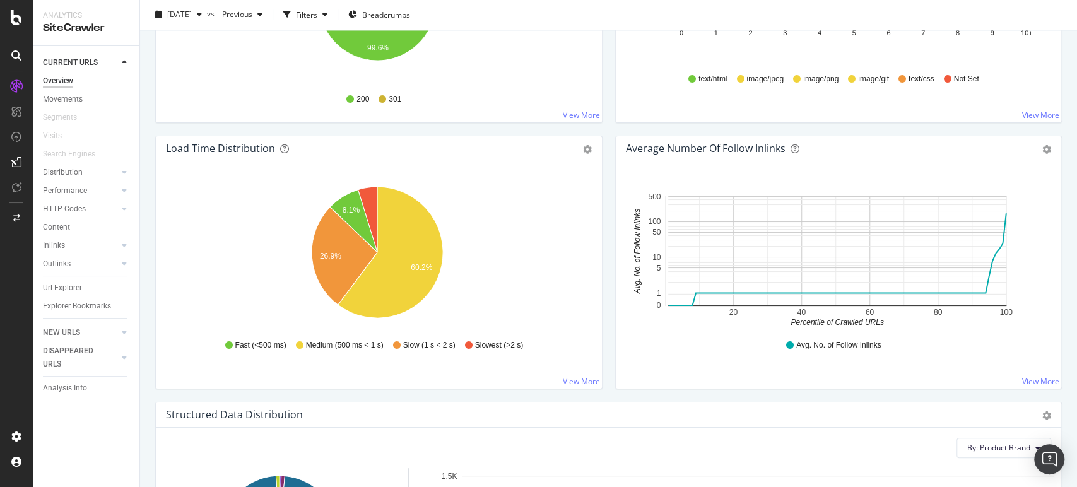
drag, startPoint x: 1210, startPoint y: 110, endPoint x: 616, endPoint y: 389, distance: 656.6
click at [616, 389] on div "Average Number of Follow Inlinks Chart (by Value) Table Export as CSV Add to Cu…" at bounding box center [839, 269] width 460 height 266
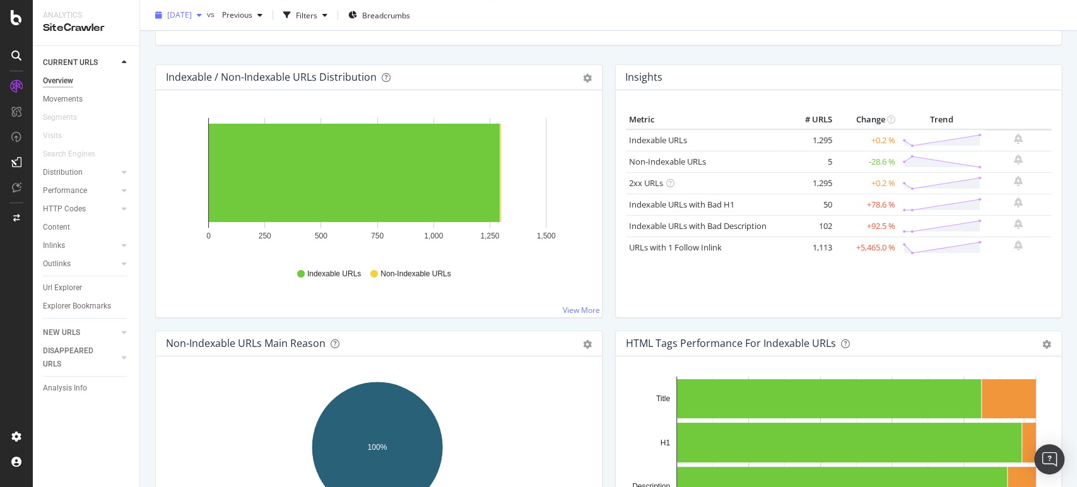
scroll to position [0, 0]
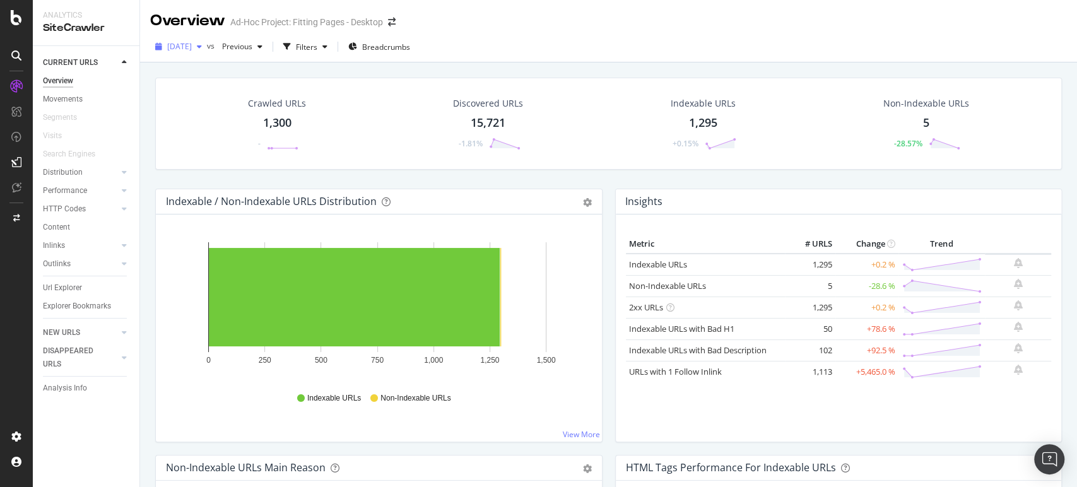
click at [192, 49] on span "2025 Oct. 10th" at bounding box center [179, 46] width 25 height 11
click at [505, 195] on div "Indexable / Non-Indexable URLs Distribution" at bounding box center [365, 201] width 398 height 13
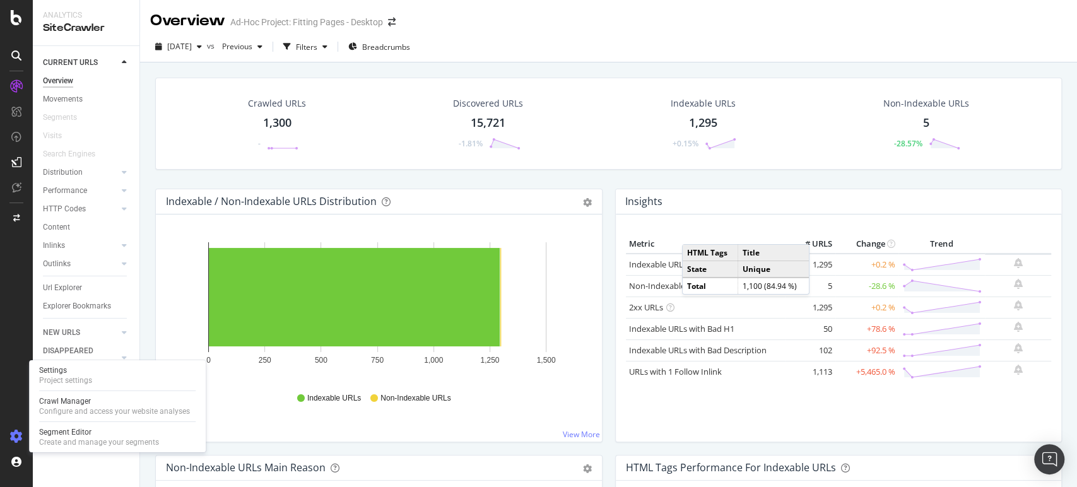
click at [13, 427] on div at bounding box center [16, 436] width 30 height 20
click at [18, 430] on icon at bounding box center [16, 436] width 13 height 13
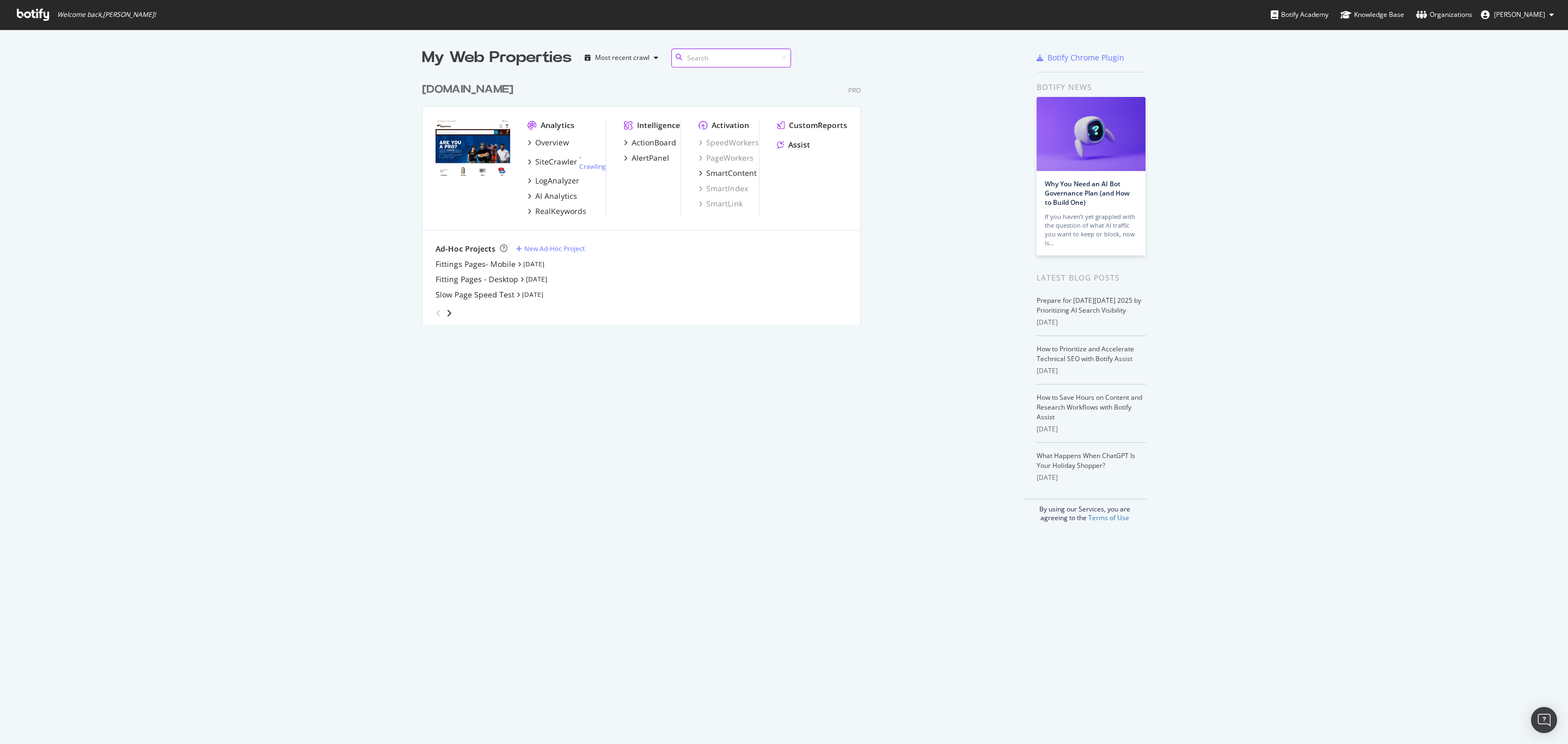
scroll to position [244, 583]
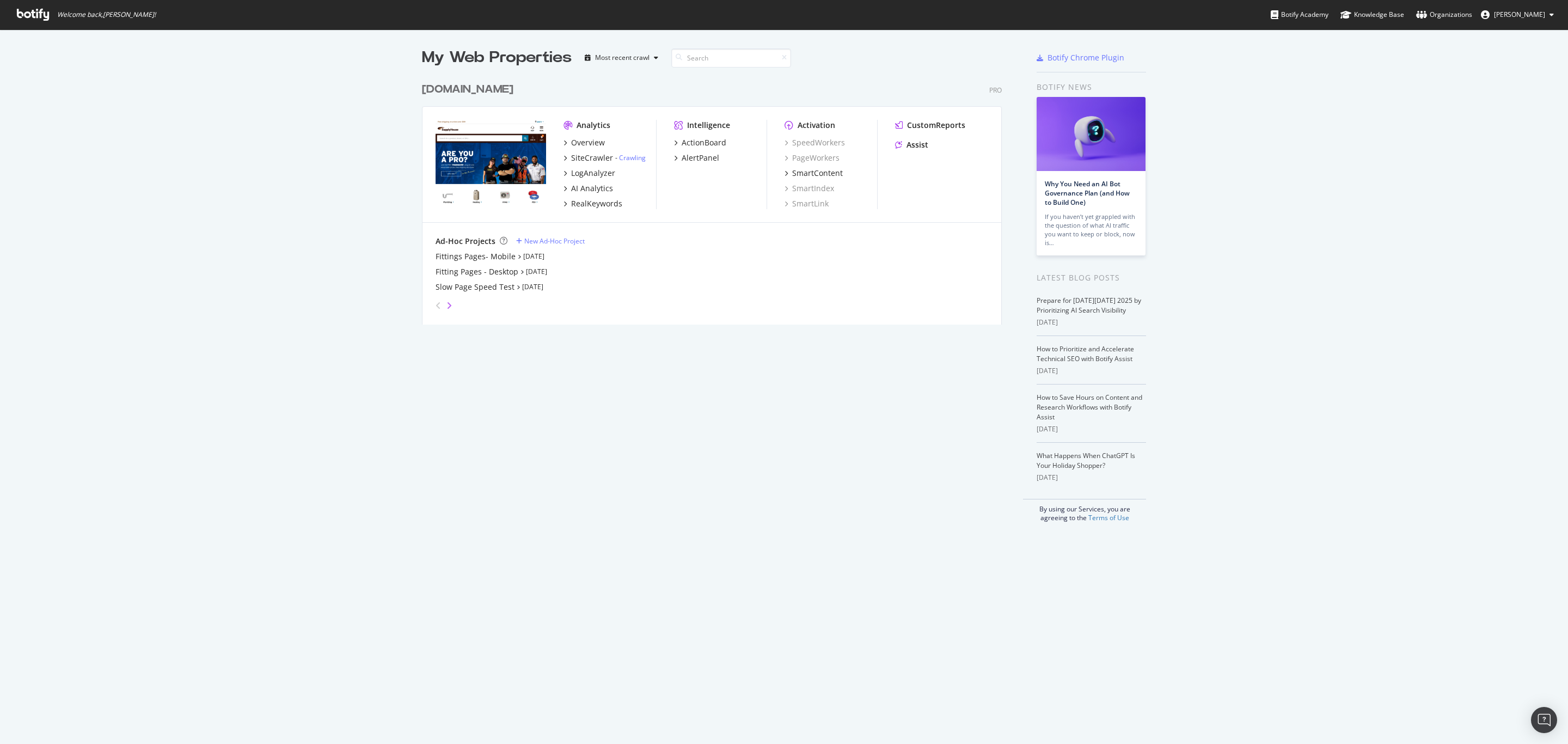
click at [446, 307] on icon "angle-right" at bounding box center [449, 306] width 5 height 9
click at [492, 256] on div "Internal Users View Crawl" at bounding box center [482, 256] width 93 height 11
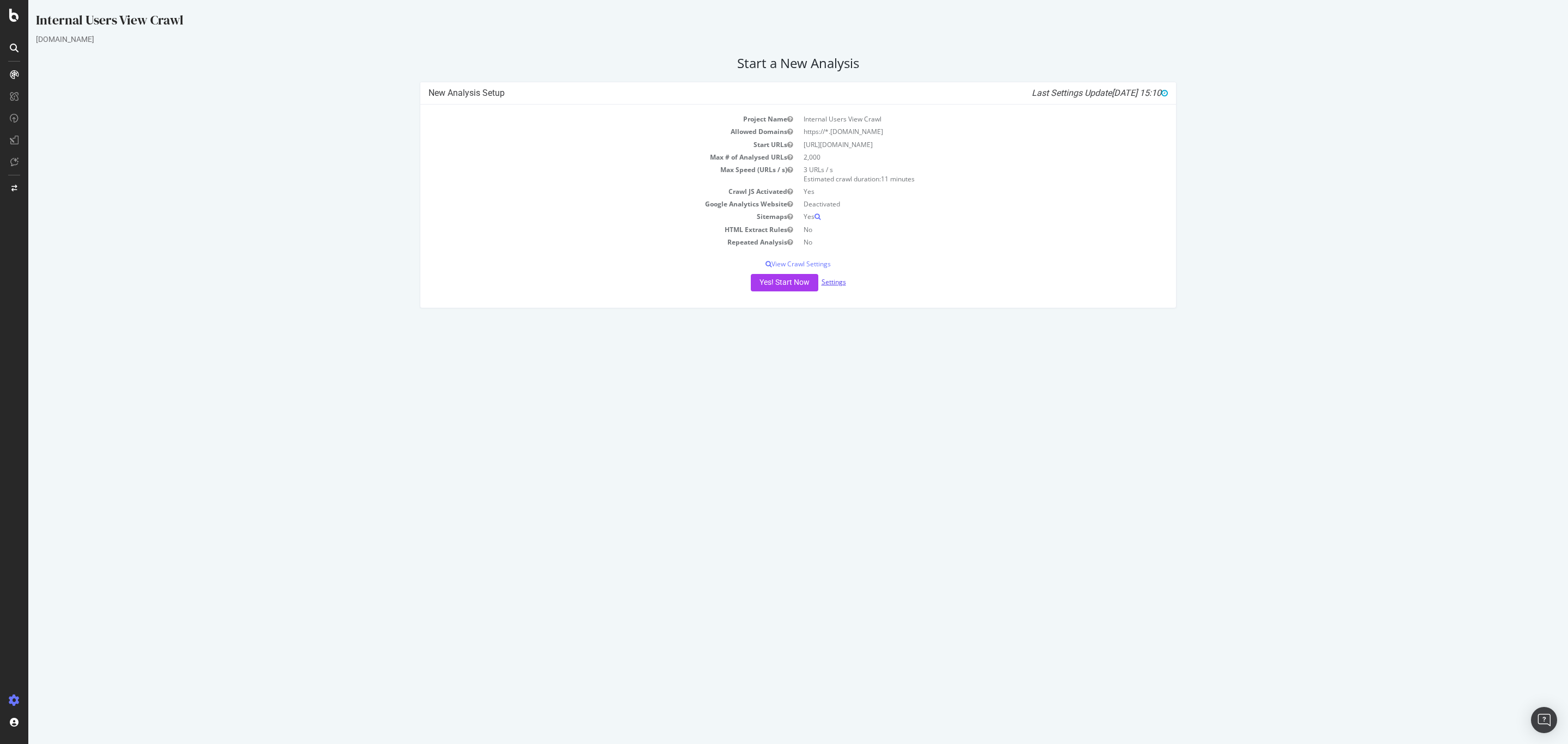
click at [833, 280] on link "Settings" at bounding box center [834, 281] width 24 height 9
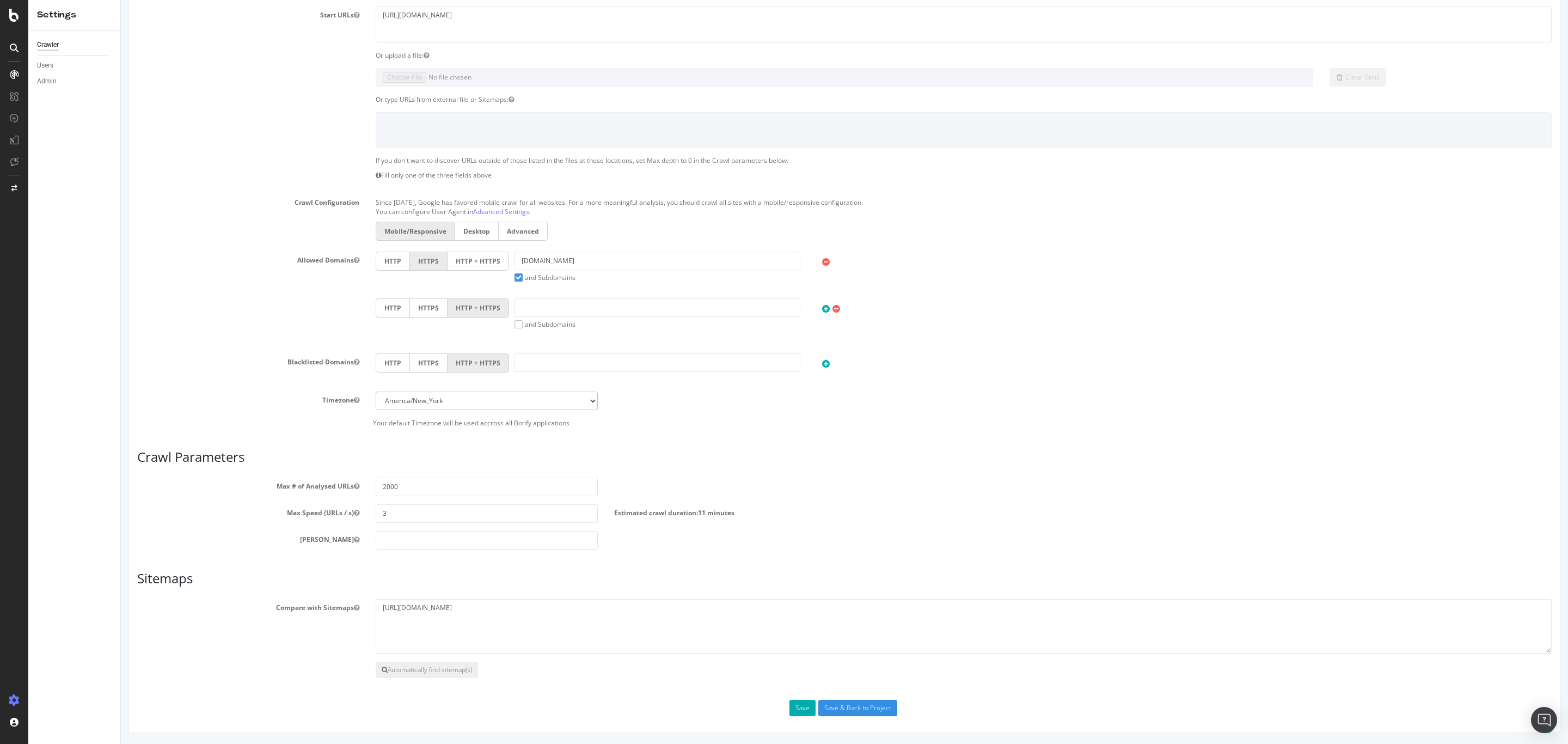
scroll to position [181, 0]
drag, startPoint x: 505, startPoint y: 606, endPoint x: 379, endPoint y: 613, distance: 126.2
click at [375, 567] on textarea "[URL][DOMAIN_NAME]" at bounding box center [963, 626] width 1175 height 54
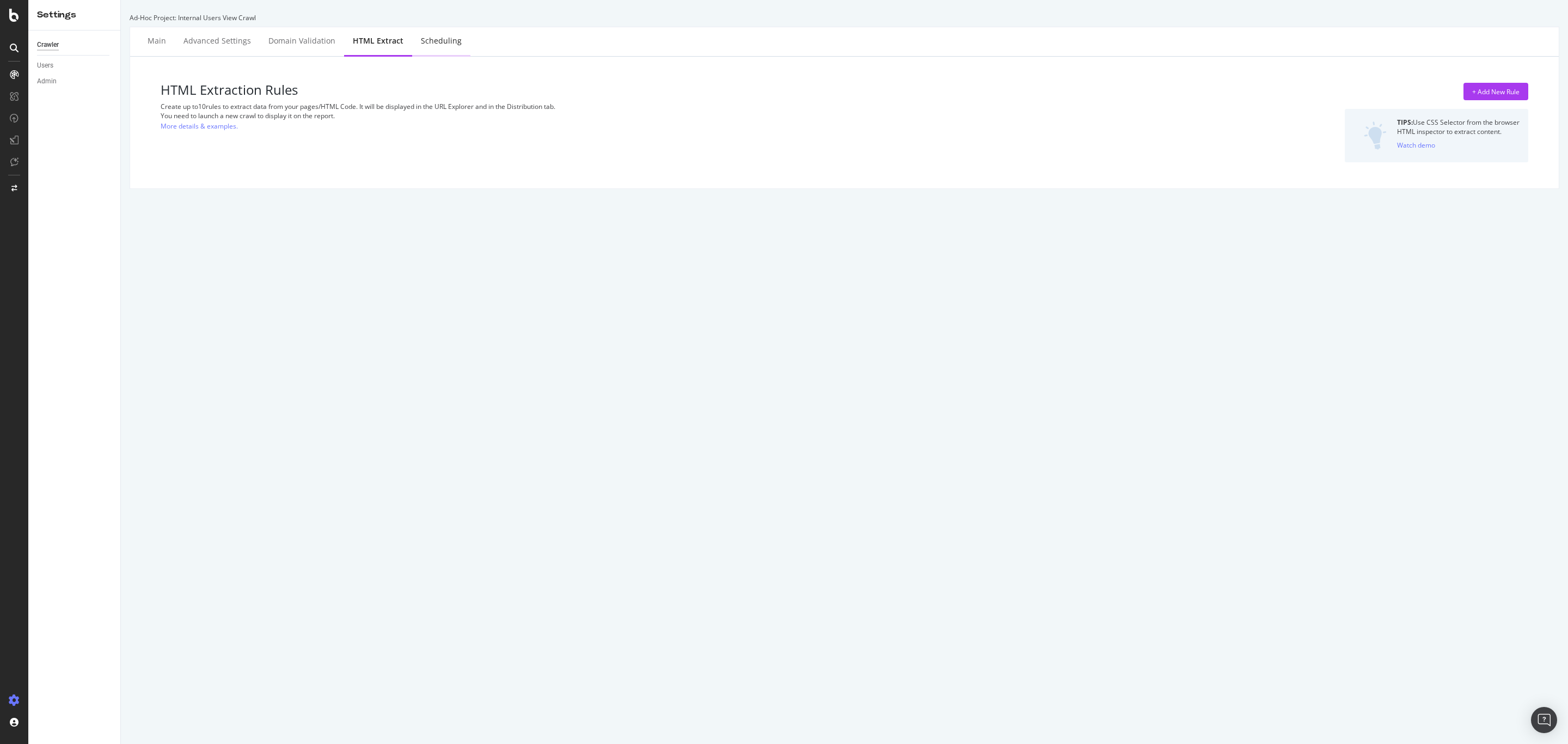
click at [447, 48] on div "Scheduling" at bounding box center [440, 41] width 58 height 30
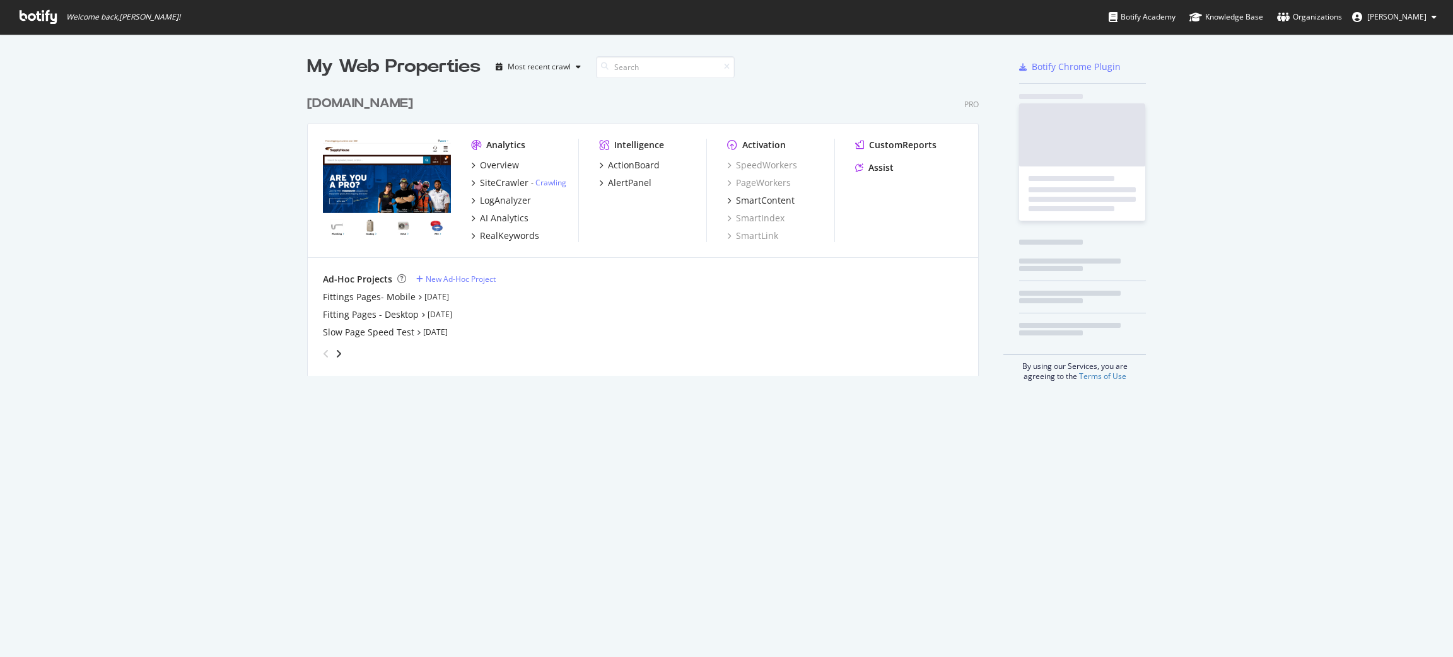
scroll to position [643, 1441]
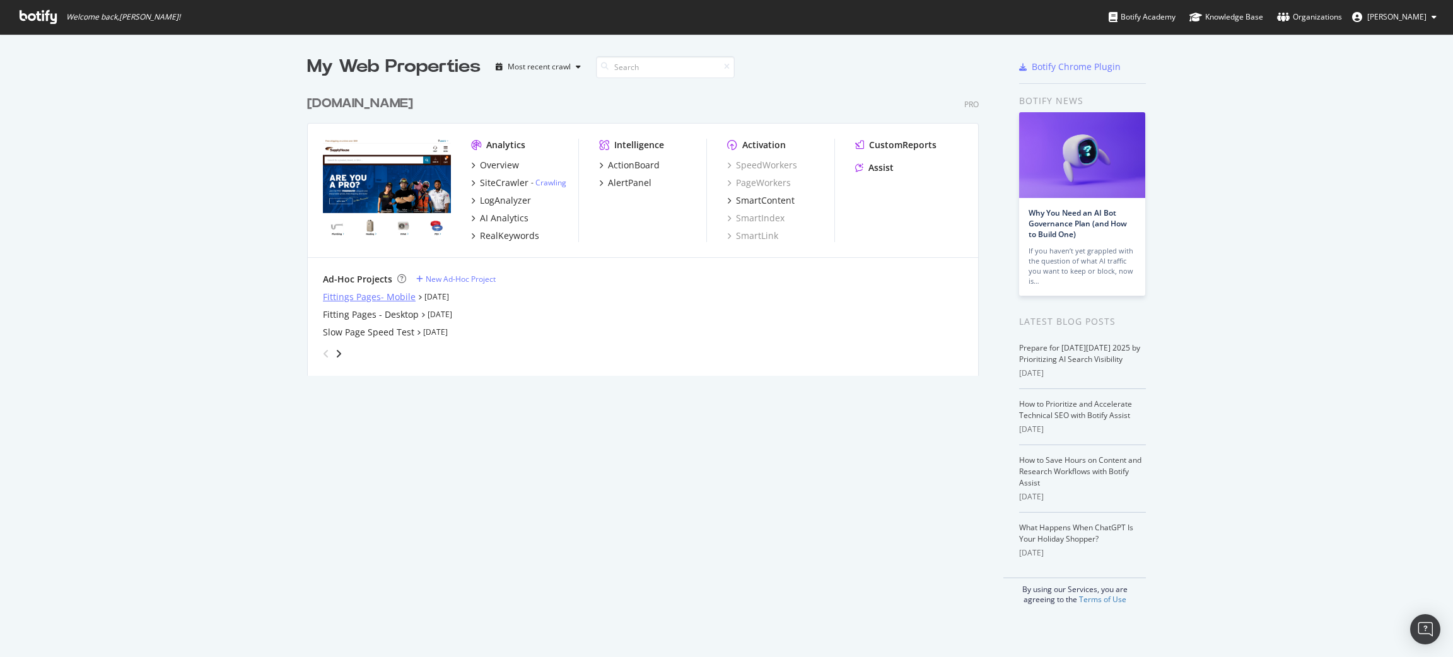
click at [382, 301] on div "Fittings Pages- Mobile" at bounding box center [369, 297] width 93 height 13
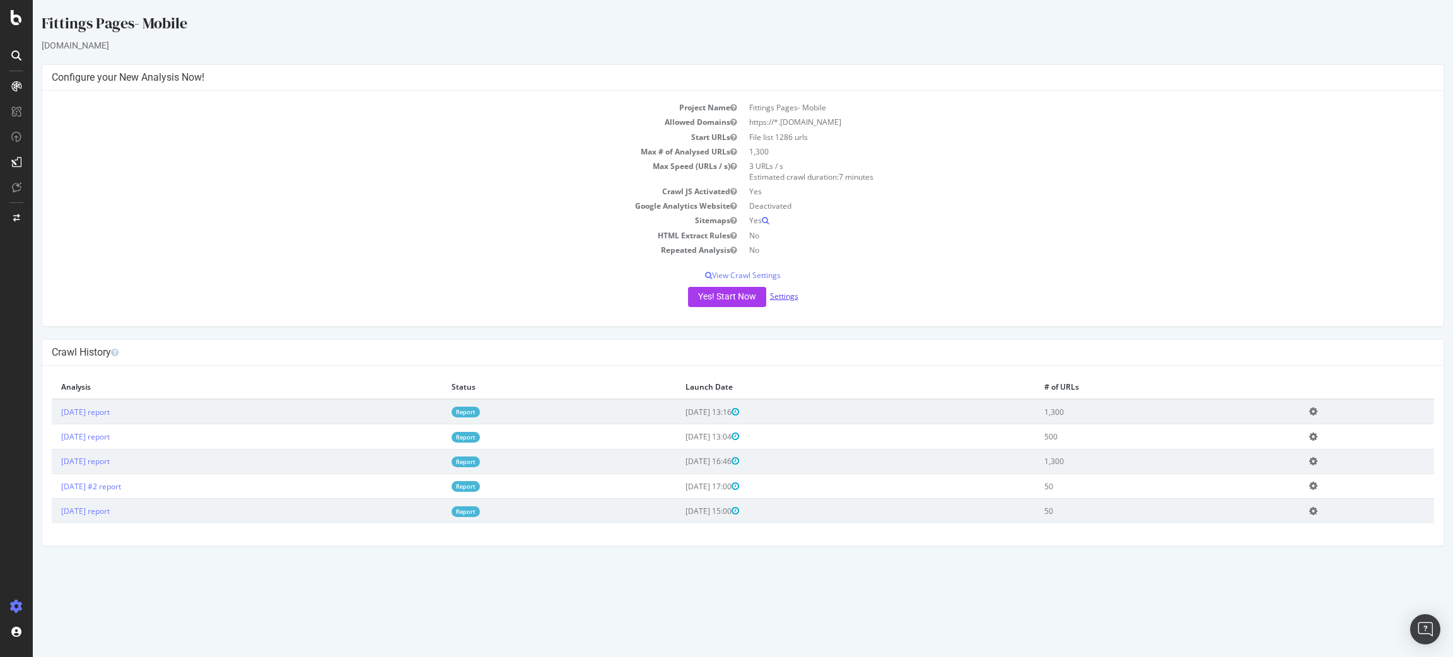
click at [792, 298] on link "Settings" at bounding box center [784, 296] width 28 height 11
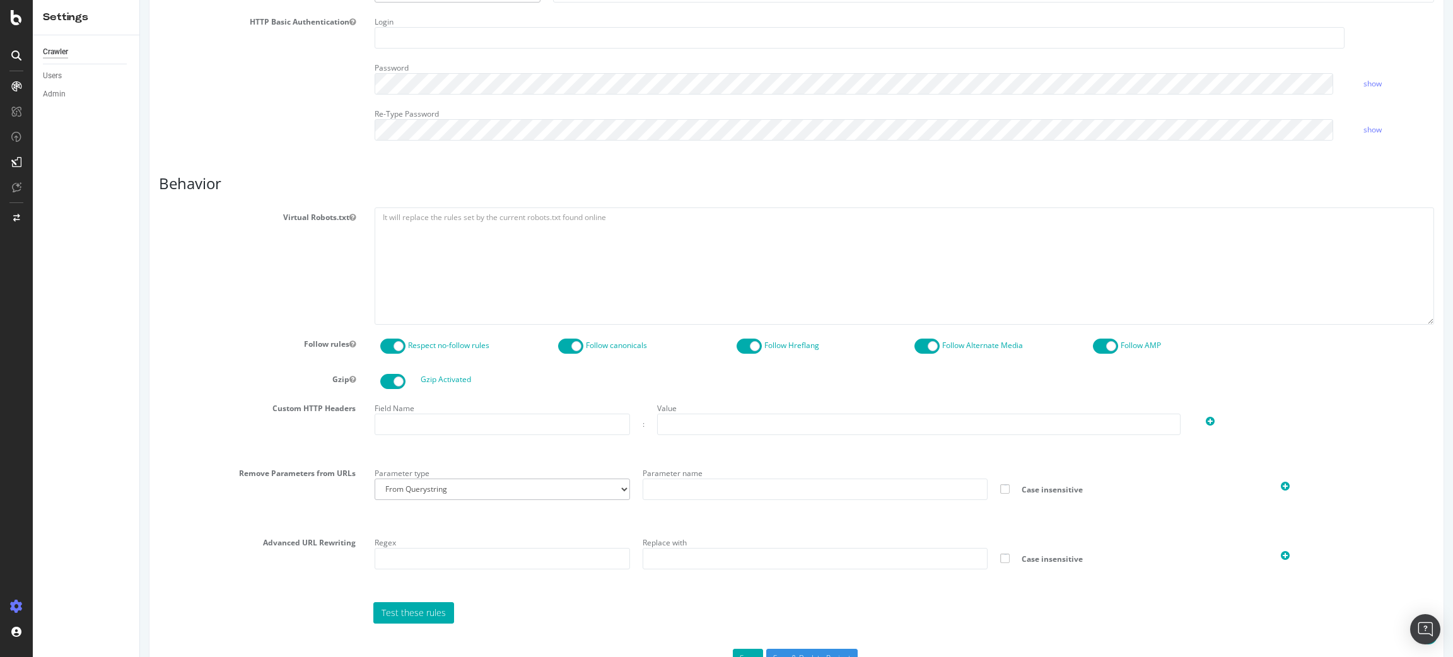
scroll to position [445, 0]
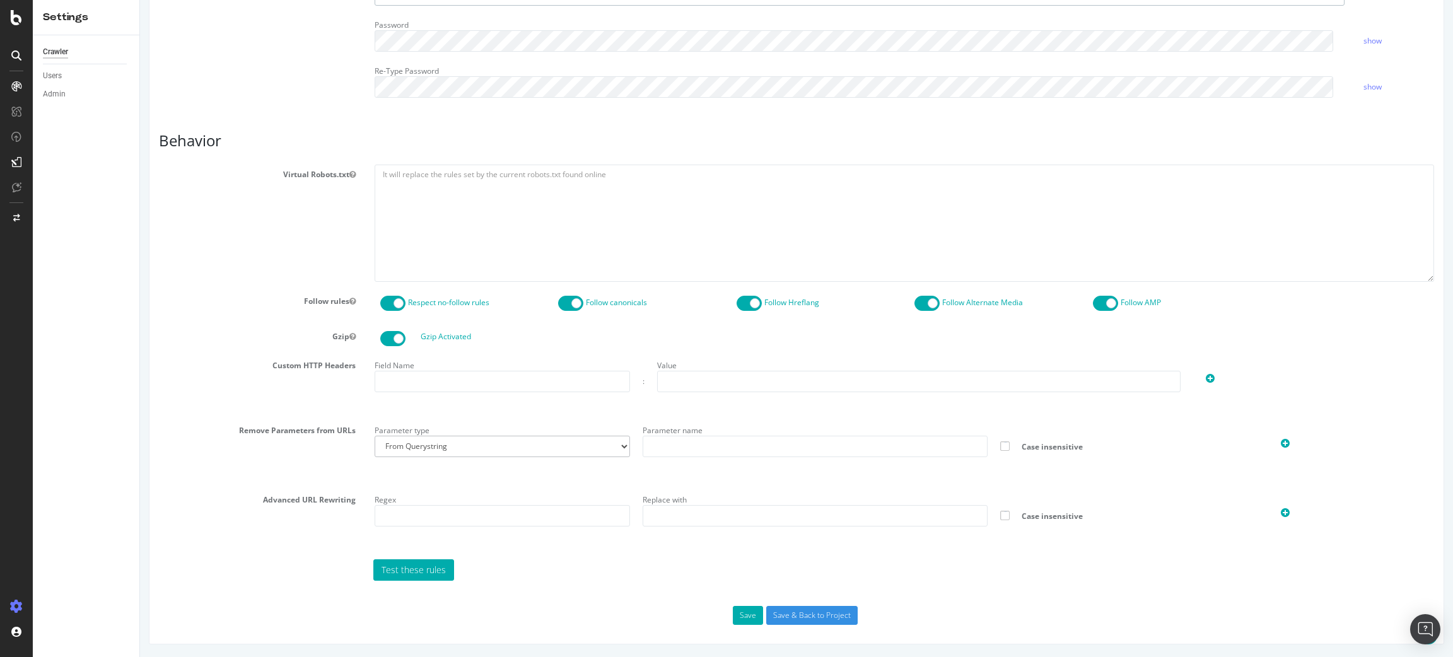
type input "alejandrar@supplyhouse.com"
click at [442, 386] on input "text" at bounding box center [502, 381] width 255 height 21
drag, startPoint x: 613, startPoint y: 609, endPoint x: 624, endPoint y: 605, distance: 12.0
click at [614, 607] on div "Save Save & Back to Project" at bounding box center [796, 615] width 1294 height 19
click at [733, 612] on button "Save" at bounding box center [748, 615] width 30 height 19
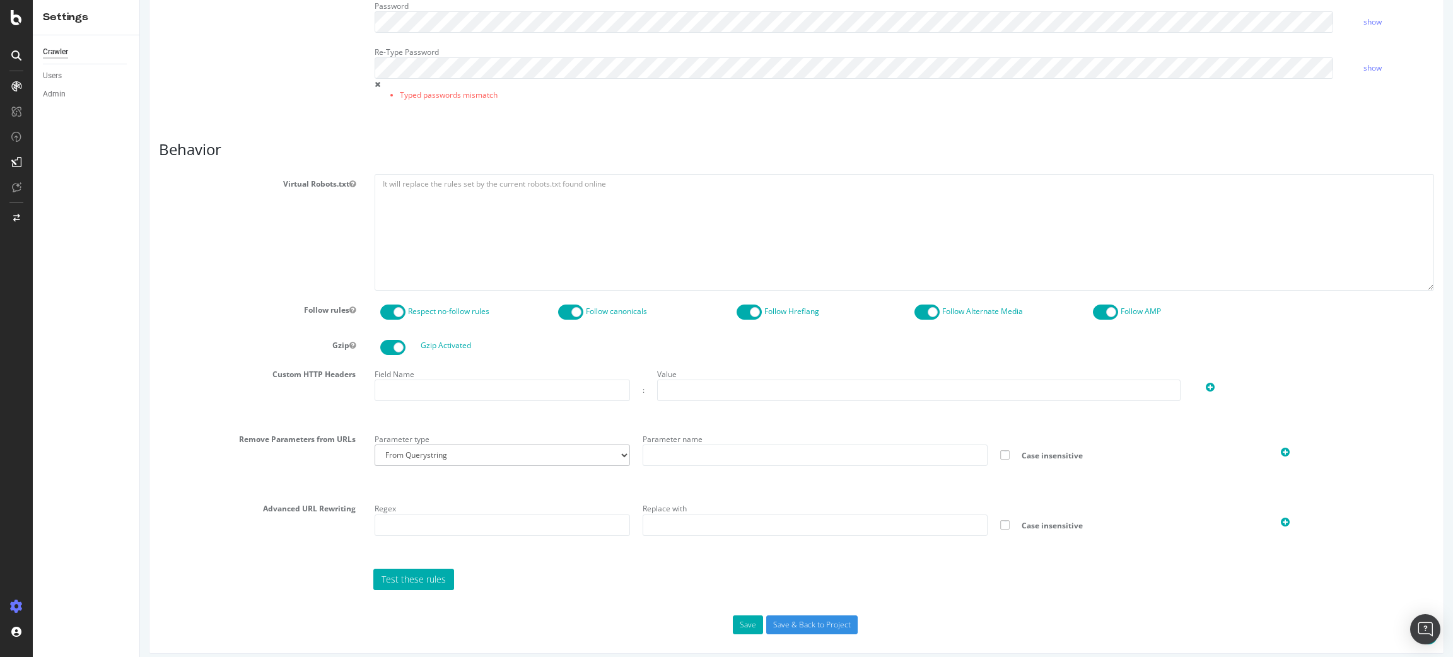
scroll to position [517, 0]
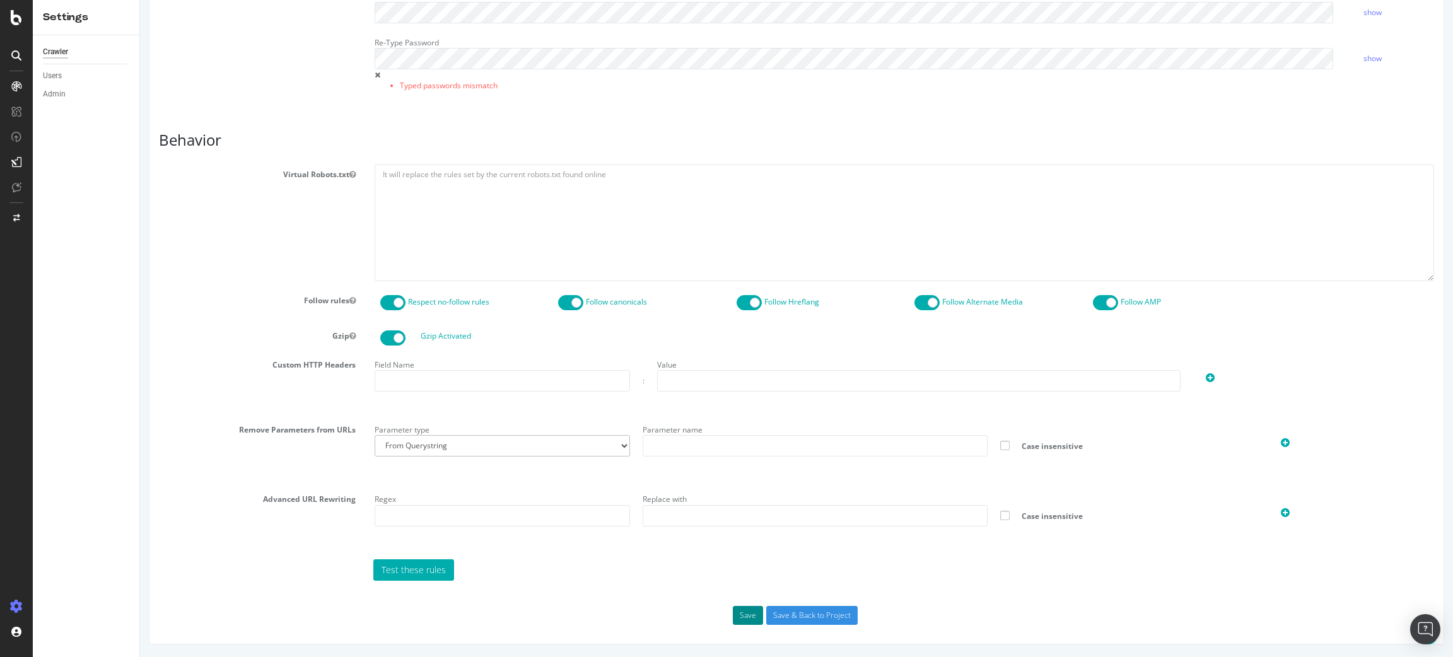
click at [739, 611] on button "Save" at bounding box center [748, 615] width 30 height 19
click at [795, 614] on input "Save & Back to Project" at bounding box center [811, 615] width 91 height 19
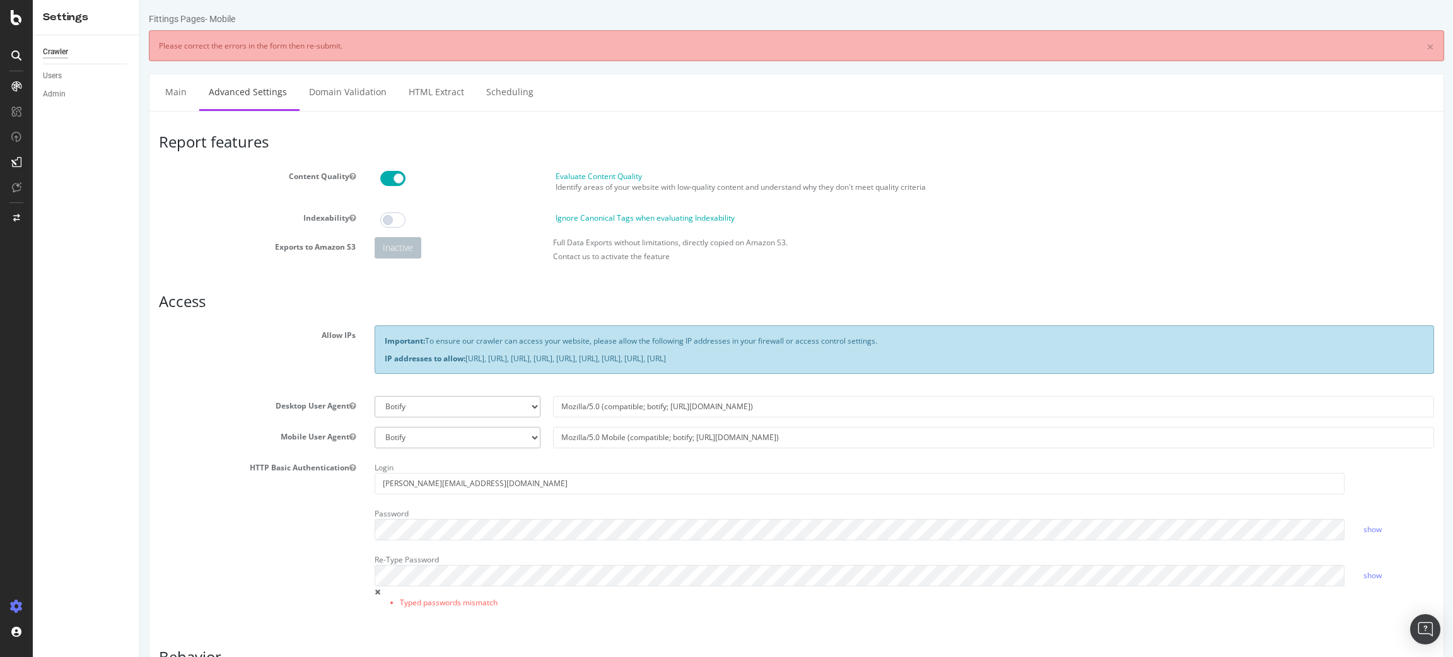
scroll to position [513, 0]
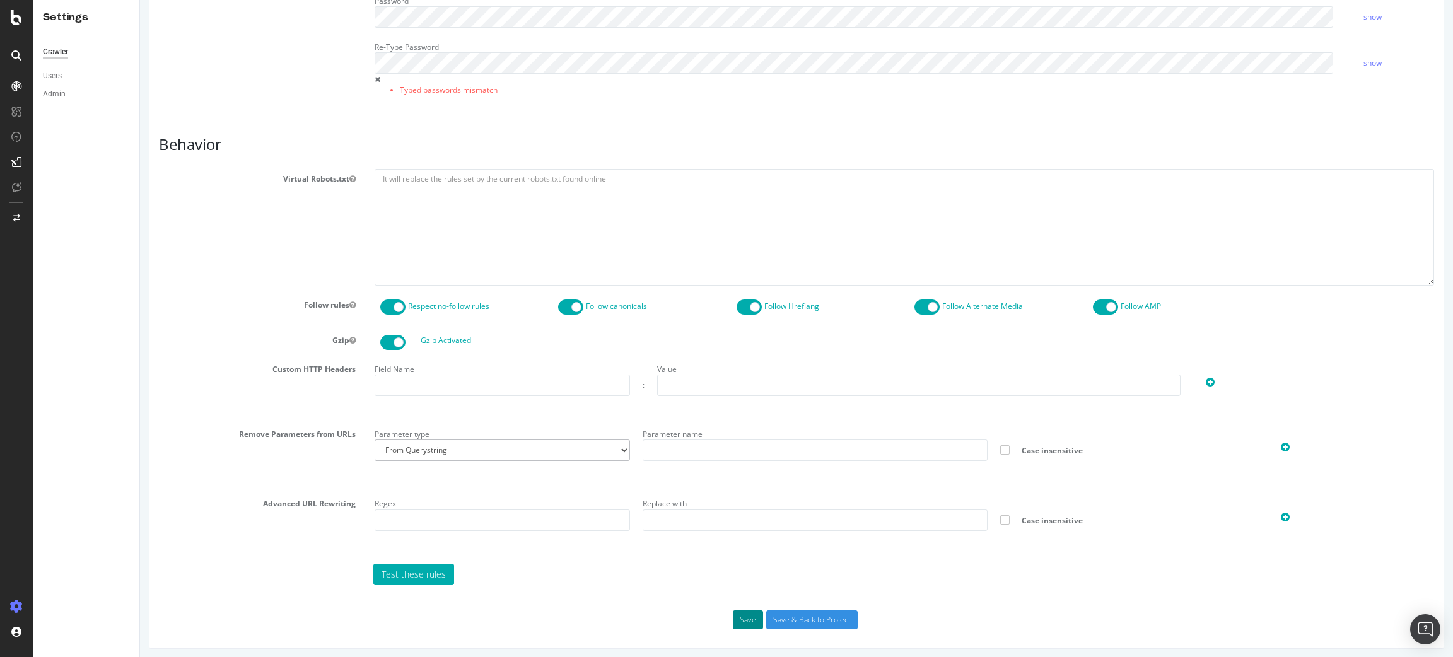
click at [733, 617] on button "Save" at bounding box center [748, 620] width 30 height 19
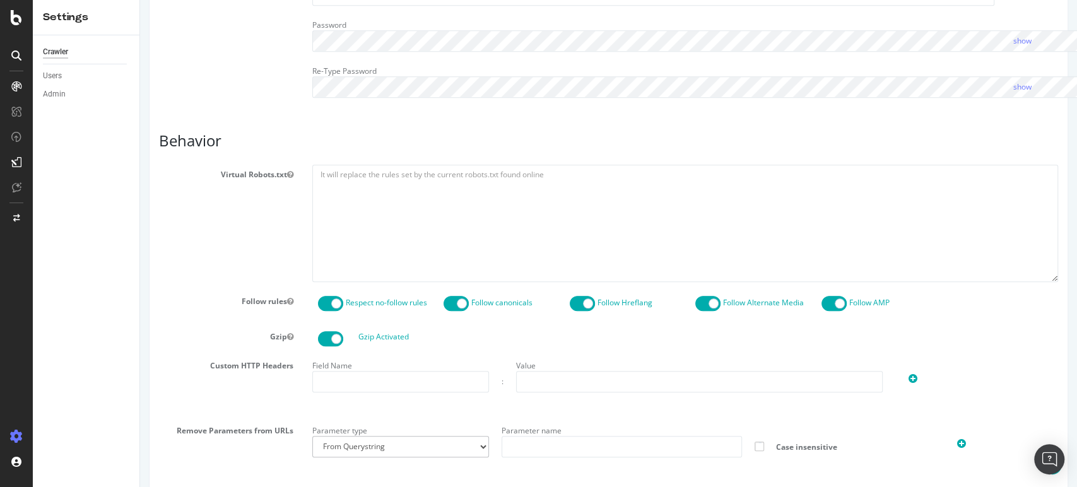
scroll to position [445, 0]
click at [15, 14] on icon at bounding box center [16, 17] width 11 height 15
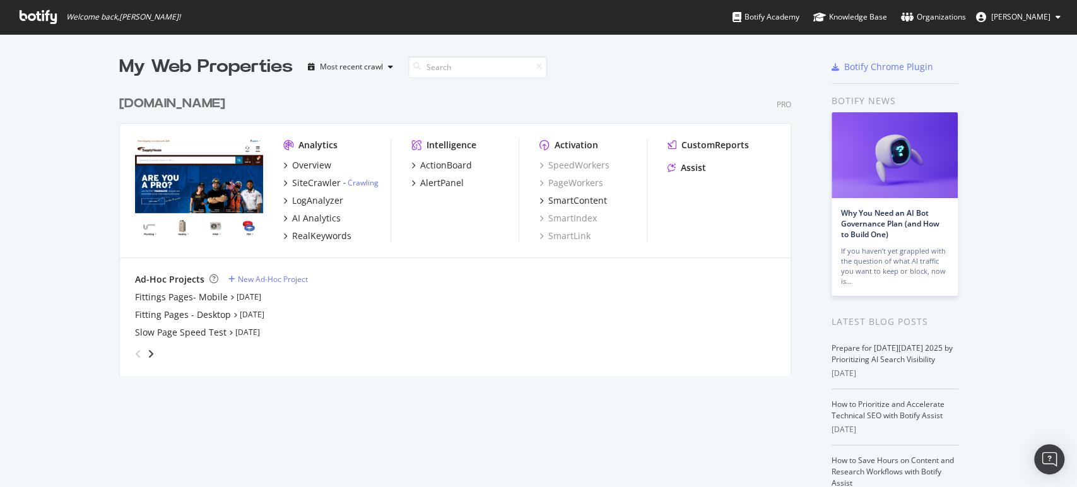
scroll to position [476, 1064]
click at [181, 319] on div "Fitting Pages - Desktop" at bounding box center [183, 314] width 96 height 13
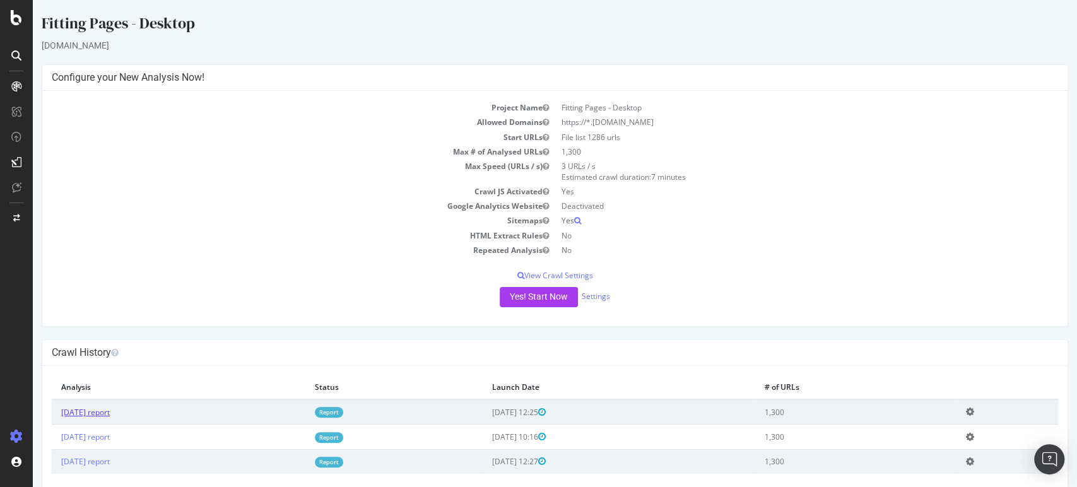
click at [110, 409] on link "[DATE] report" at bounding box center [85, 412] width 49 height 11
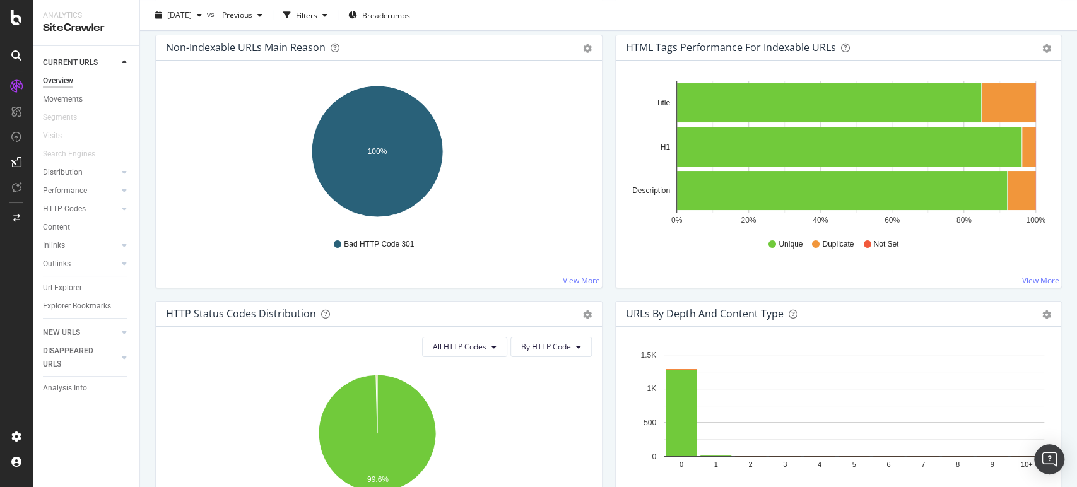
scroll to position [140, 0]
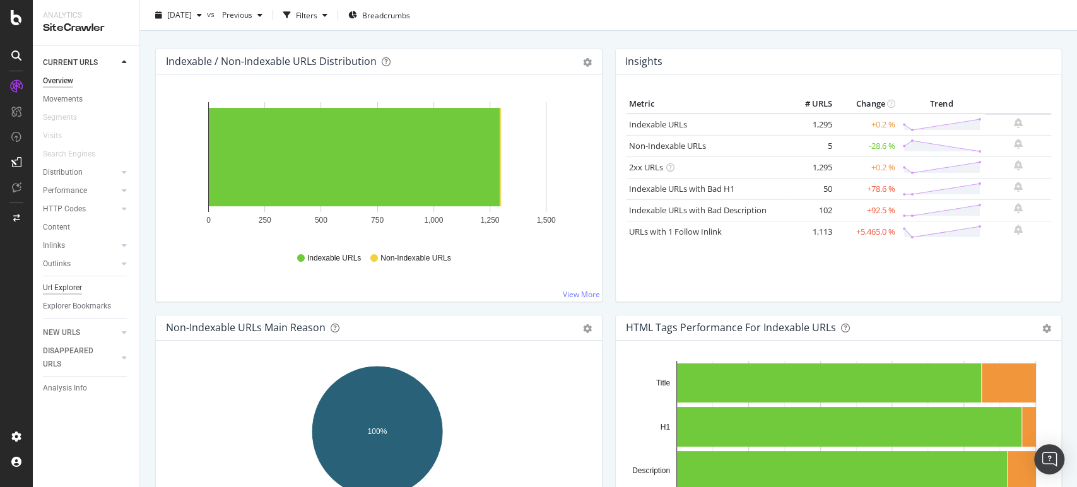
click at [46, 281] on div "Url Explorer" at bounding box center [62, 287] width 39 height 13
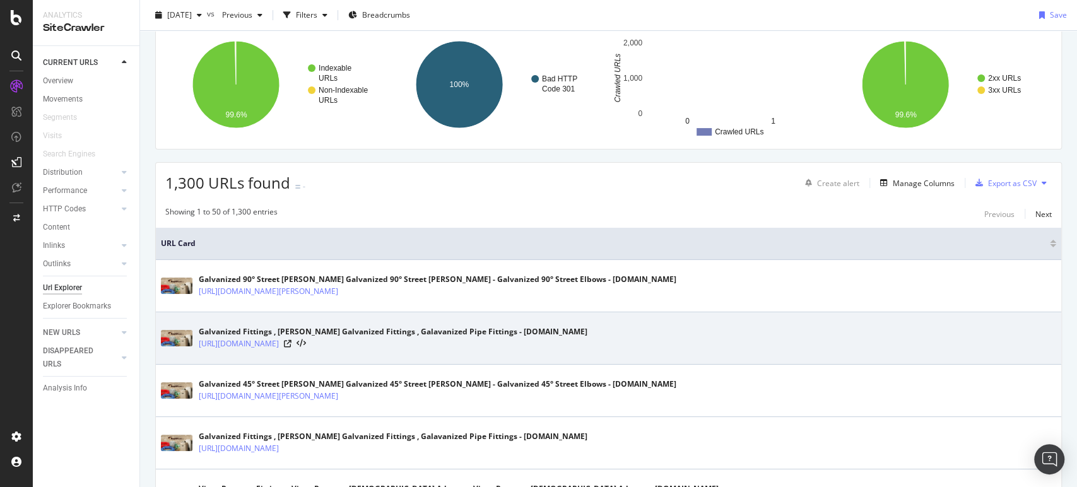
scroll to position [210, 0]
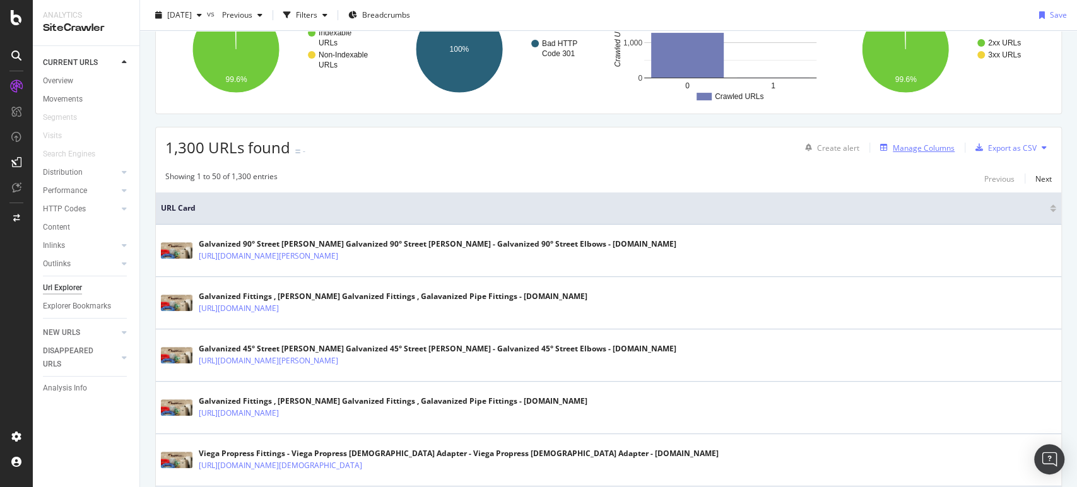
click at [918, 147] on div "Manage Columns" at bounding box center [923, 148] width 62 height 11
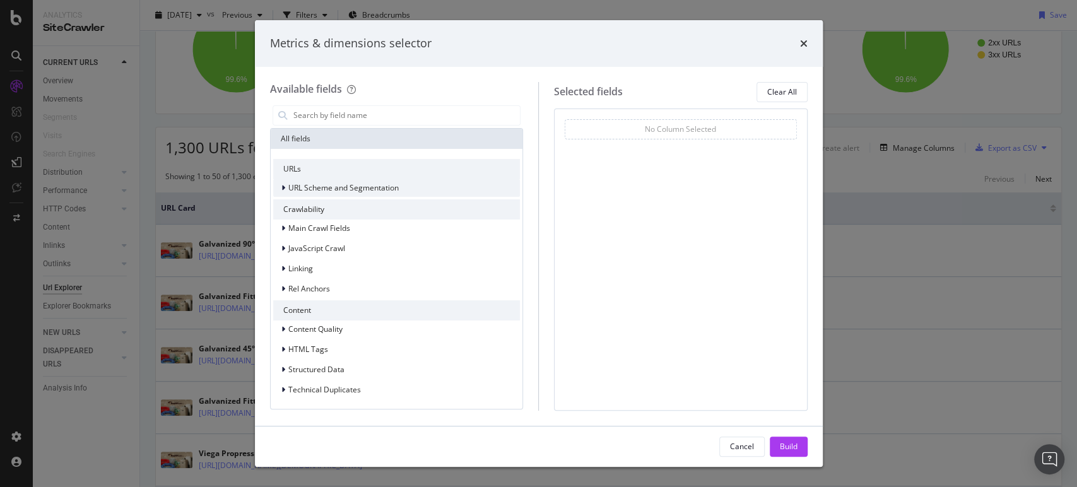
click at [349, 191] on span "URL Scheme and Segmentation" at bounding box center [343, 187] width 110 height 11
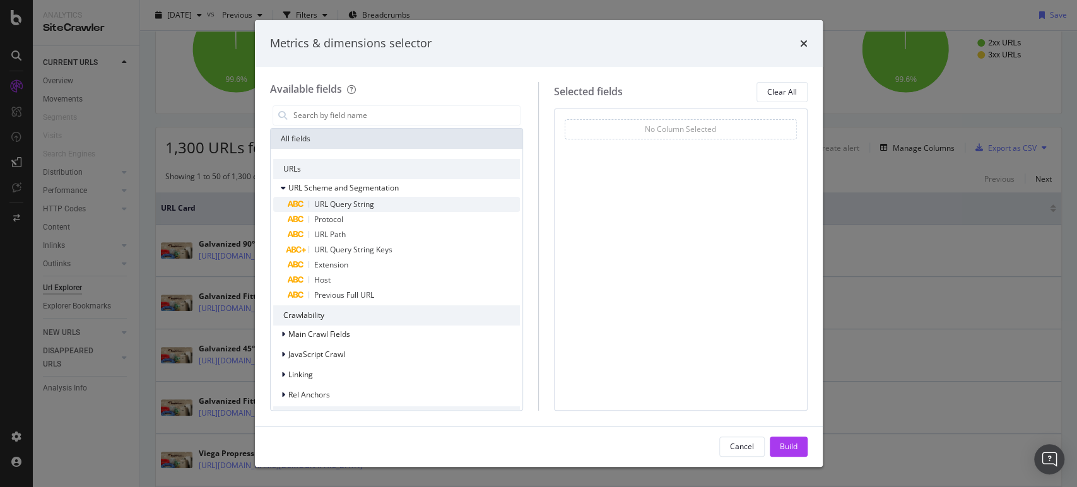
click at [334, 204] on span "URL Query String" at bounding box center [344, 204] width 60 height 11
click at [804, 45] on icon "times" at bounding box center [804, 43] width 8 height 10
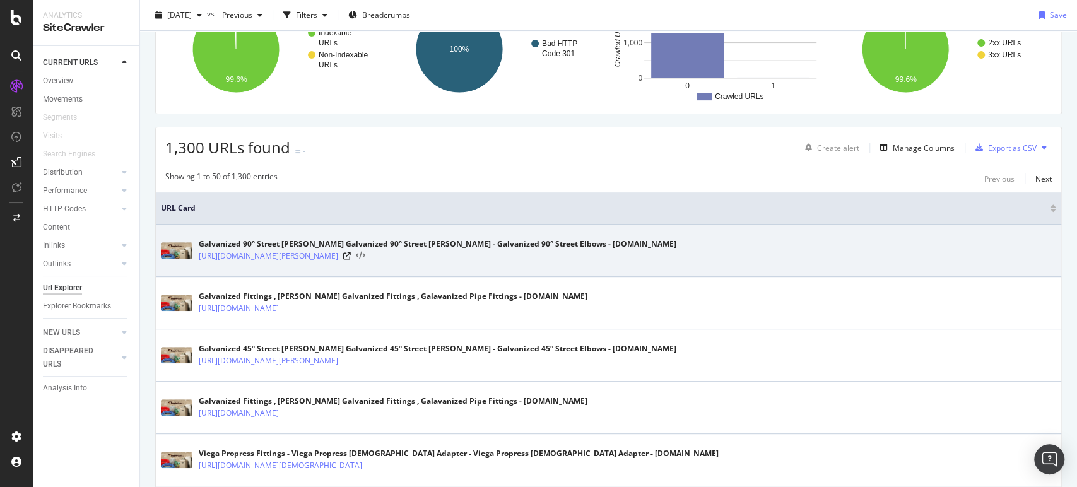
click at [365, 254] on icon at bounding box center [360, 256] width 9 height 9
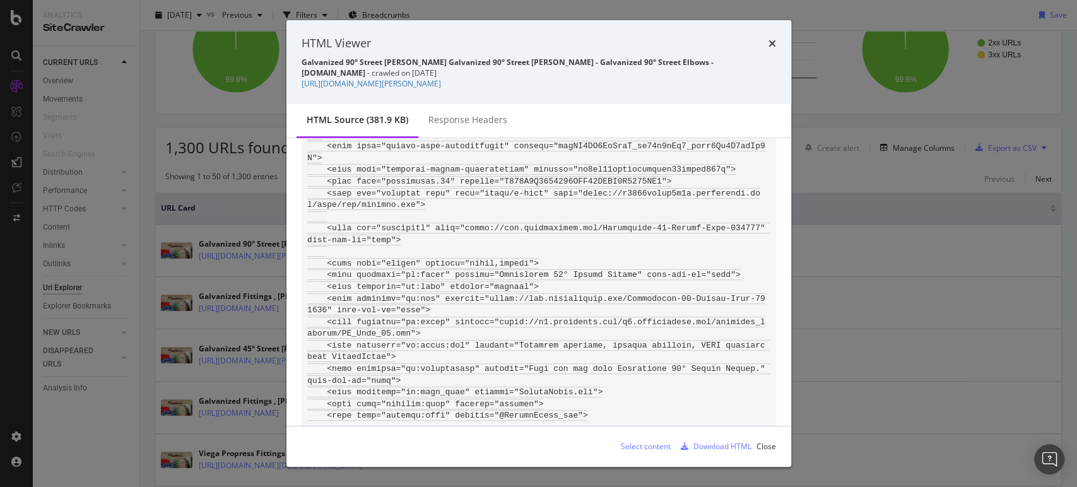
scroll to position [350, 0]
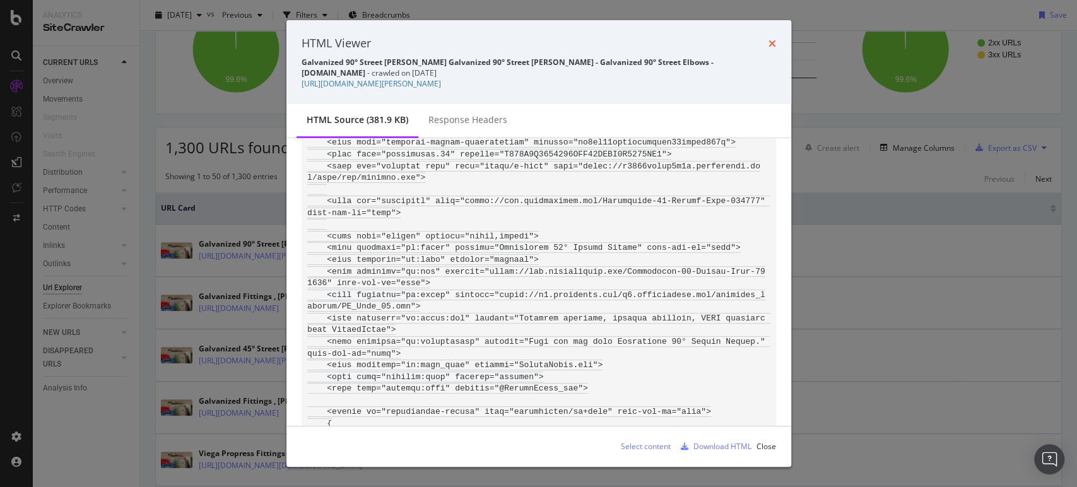
click at [768, 44] on icon "times" at bounding box center [772, 43] width 8 height 10
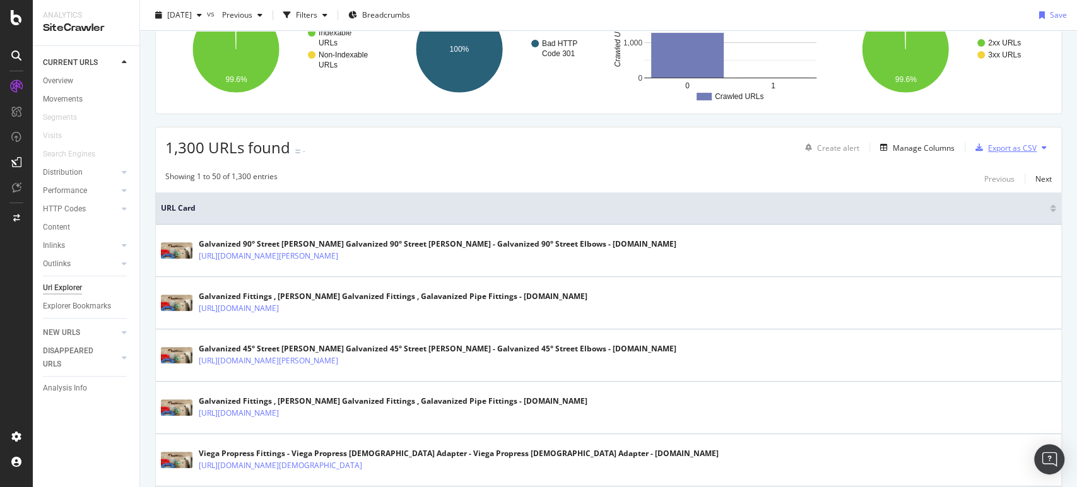
click at [995, 148] on div "Export as CSV" at bounding box center [1012, 148] width 49 height 11
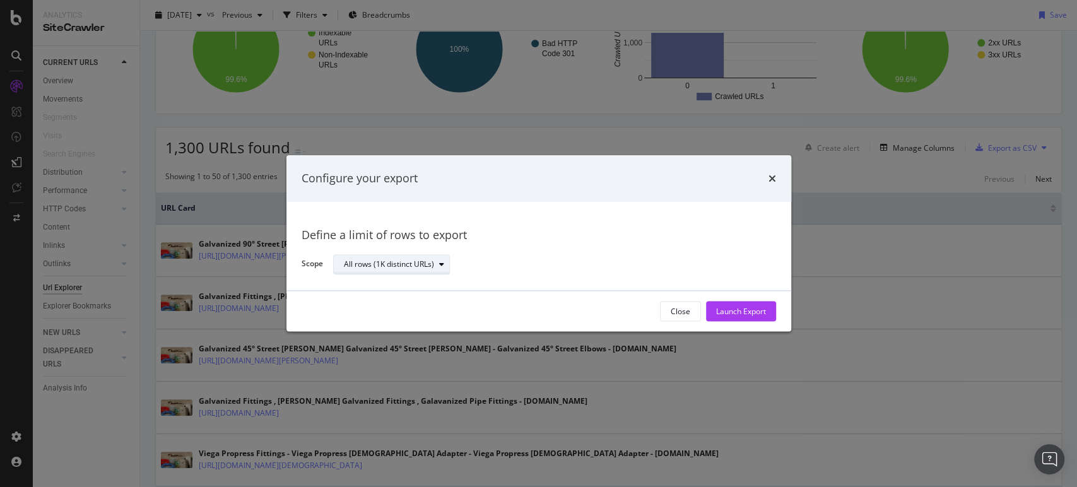
click at [419, 273] on button "All rows (1K distinct URLs)" at bounding box center [391, 264] width 117 height 20
click at [415, 307] on div "Define a limit" at bounding box center [398, 307] width 118 height 16
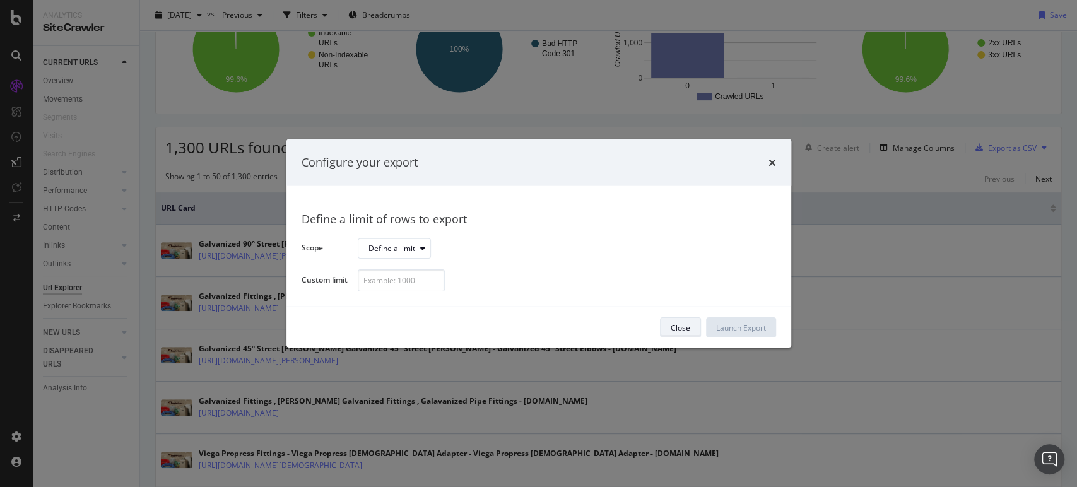
click at [678, 325] on div "Close" at bounding box center [680, 327] width 20 height 11
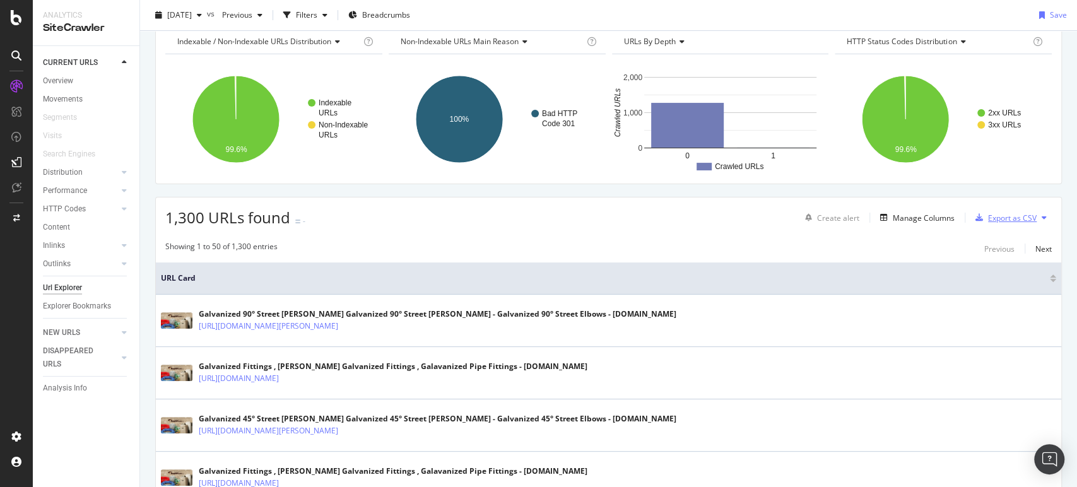
scroll to position [280, 0]
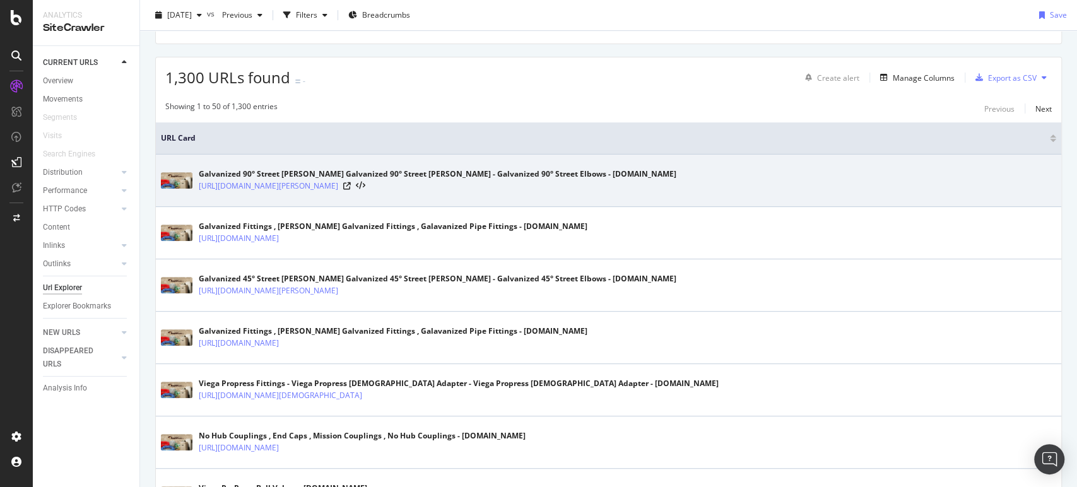
click at [445, 192] on div "Galvanized 90° Street Ells - Ward Galvanized 90° Street Ells - Galvanized 90° S…" at bounding box center [608, 181] width 895 height 32
click at [365, 185] on icon at bounding box center [360, 186] width 9 height 9
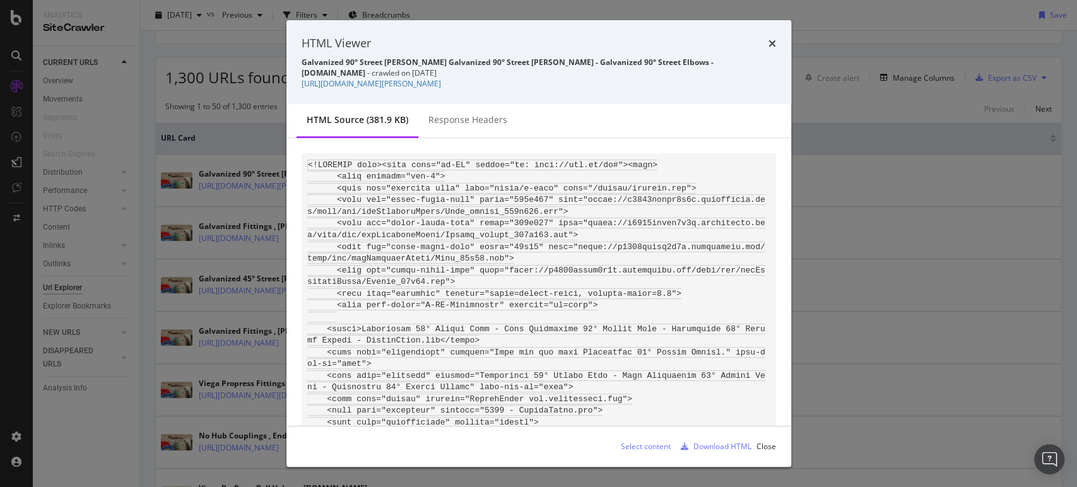
click at [769, 49] on div "times" at bounding box center [772, 43] width 8 height 16
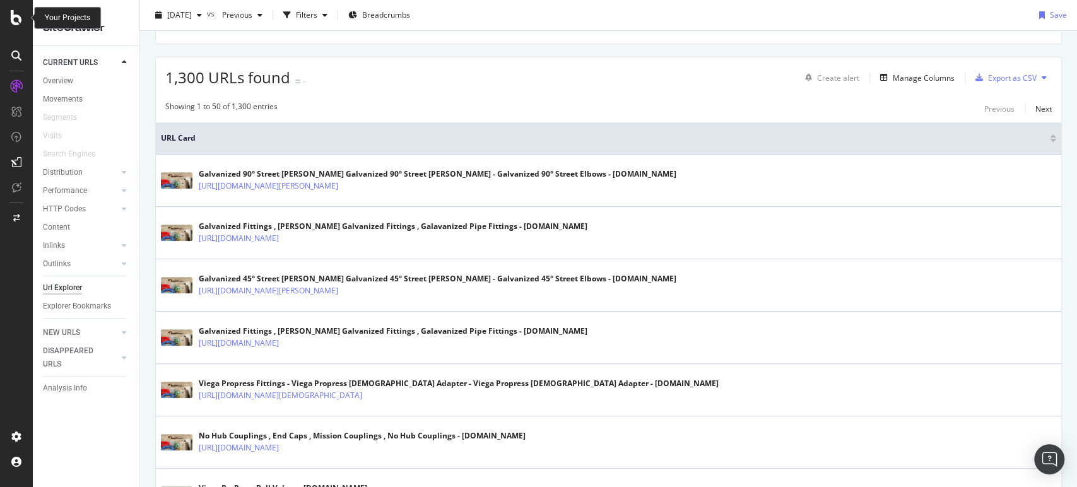
click at [11, 13] on icon at bounding box center [16, 17] width 11 height 15
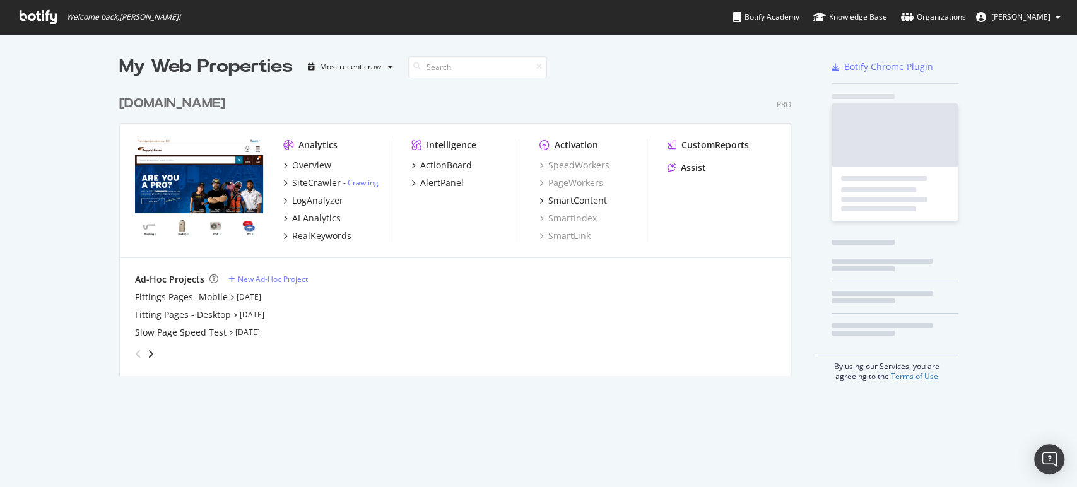
scroll to position [476, 1064]
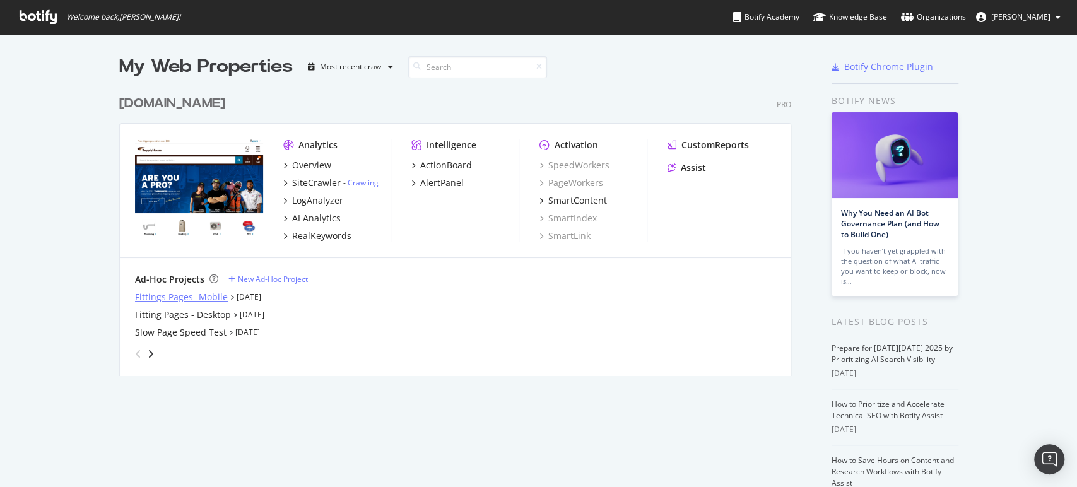
click at [199, 296] on div "Fittings Pages- Mobile" at bounding box center [181, 297] width 93 height 13
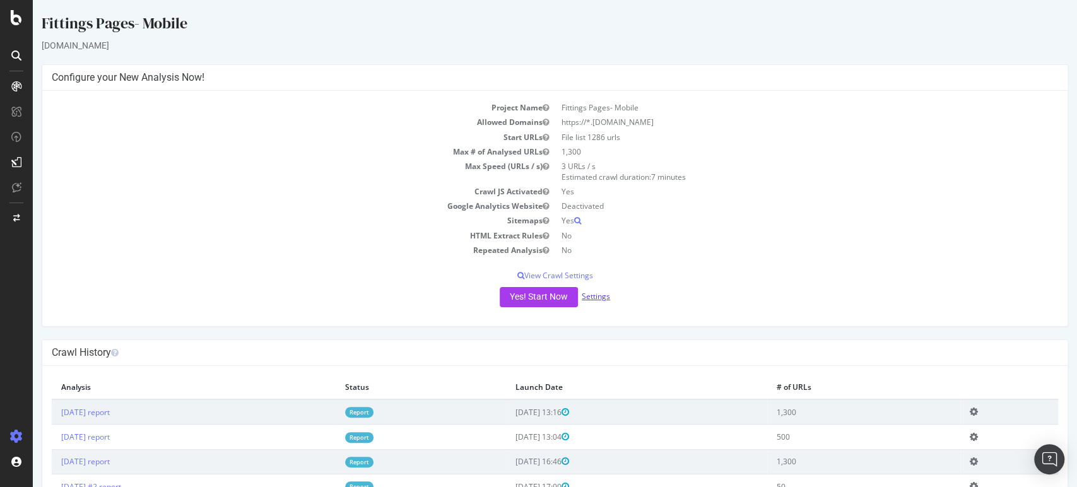
click at [604, 293] on link "Settings" at bounding box center [596, 296] width 28 height 11
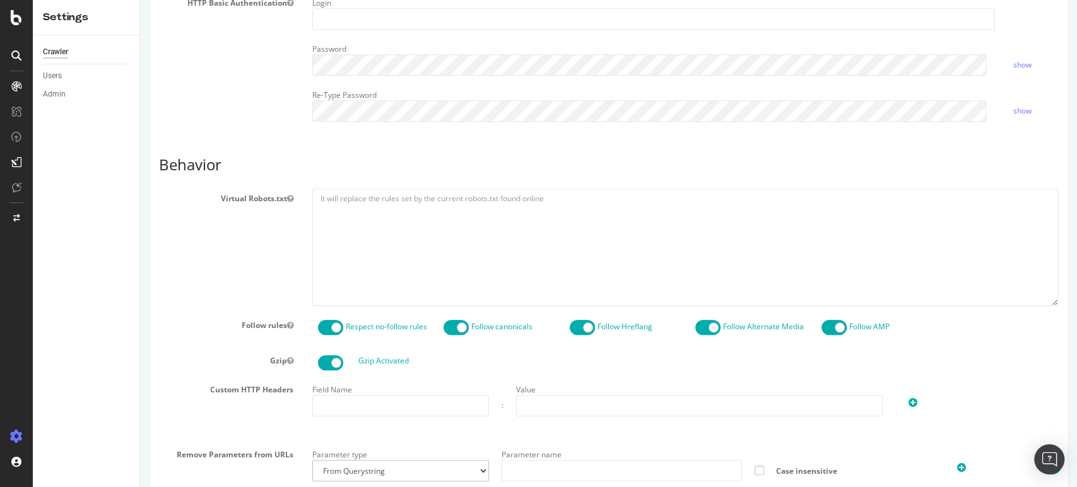
scroll to position [560, 0]
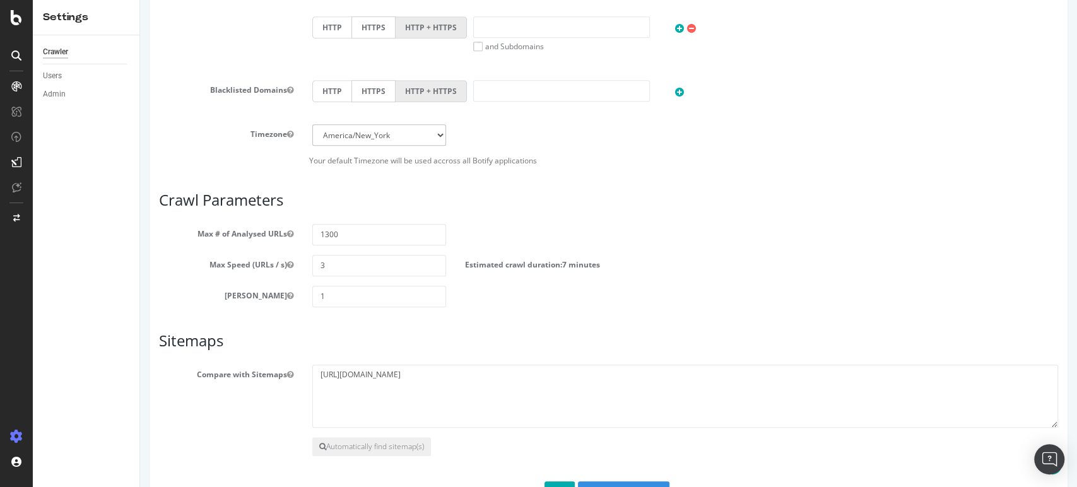
scroll to position [560, 0]
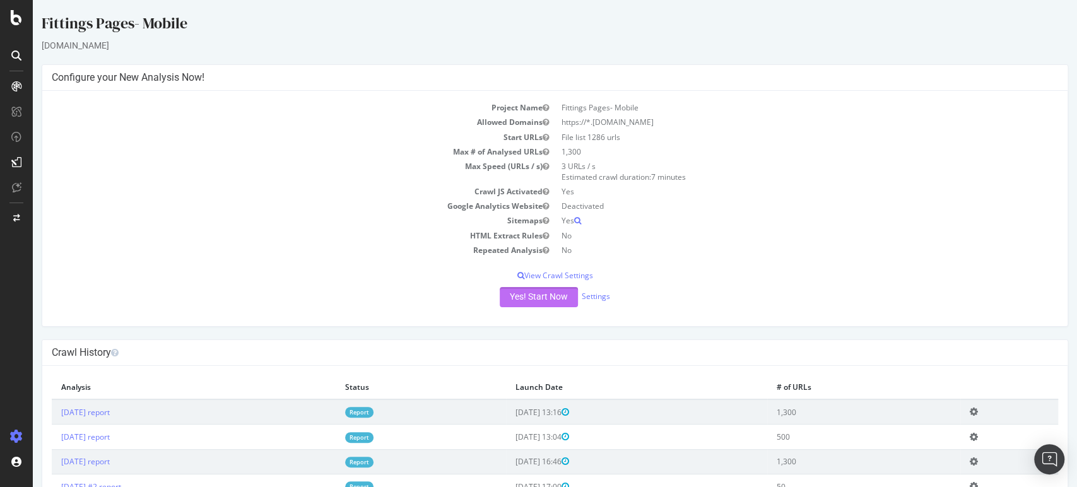
click at [541, 290] on button "Yes! Start Now" at bounding box center [539, 297] width 78 height 20
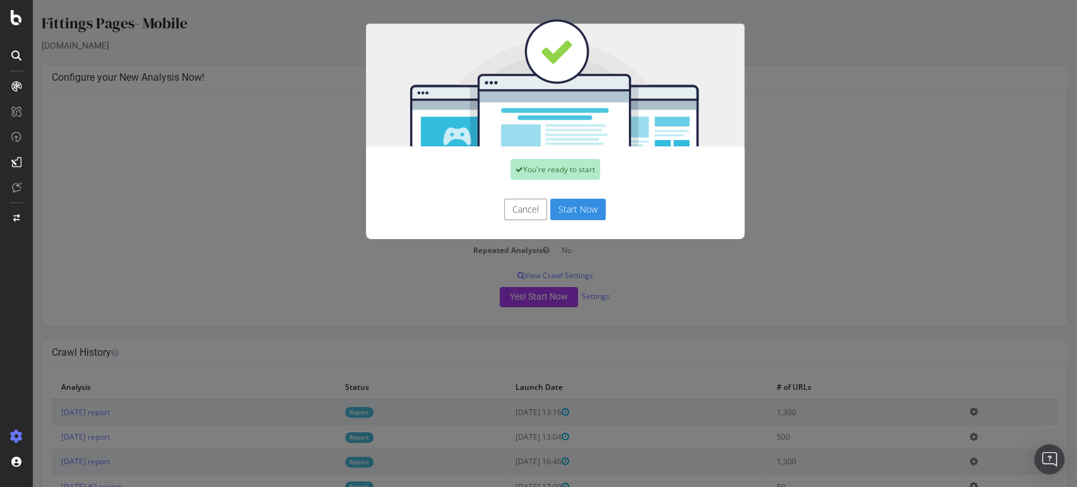
click at [565, 213] on button "Start Now" at bounding box center [578, 209] width 56 height 21
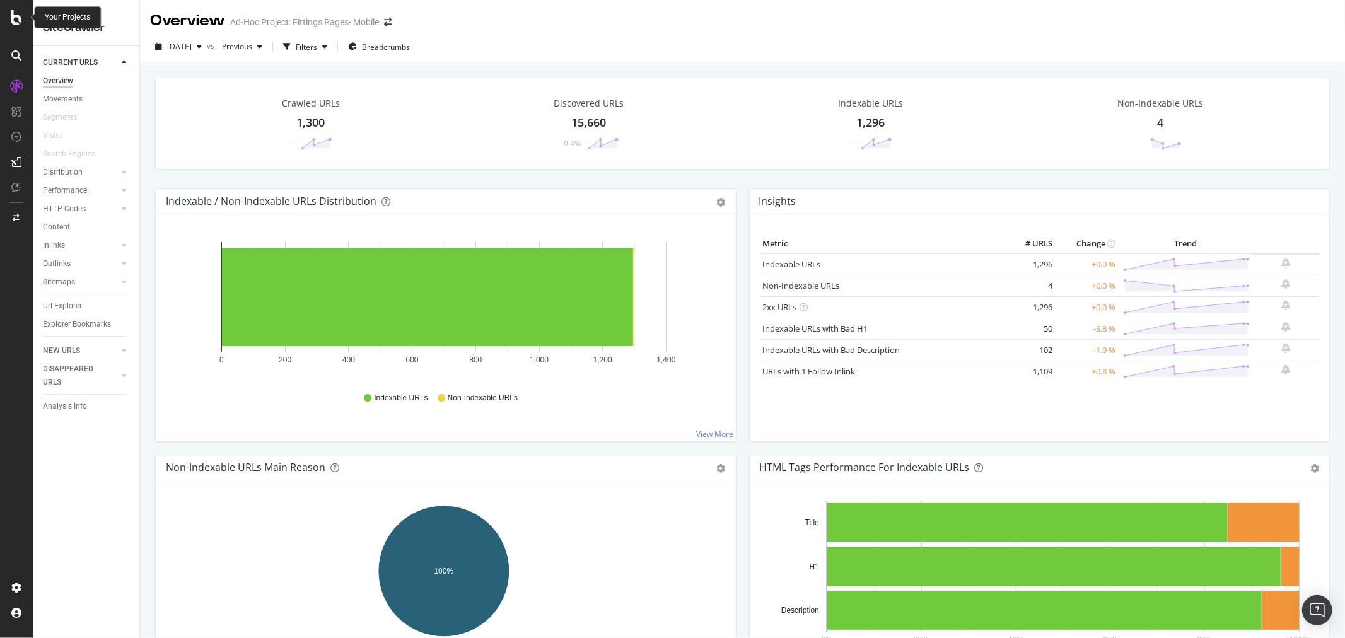
click at [23, 16] on div at bounding box center [16, 17] width 30 height 15
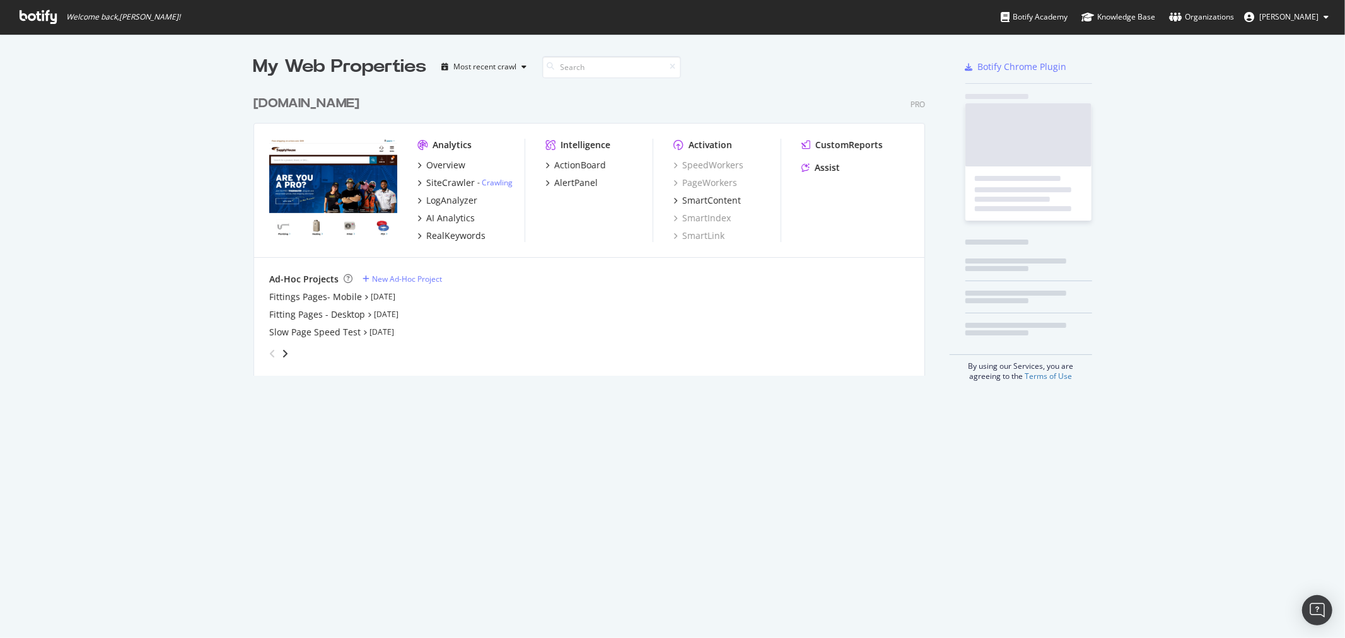
scroll to position [628, 1333]
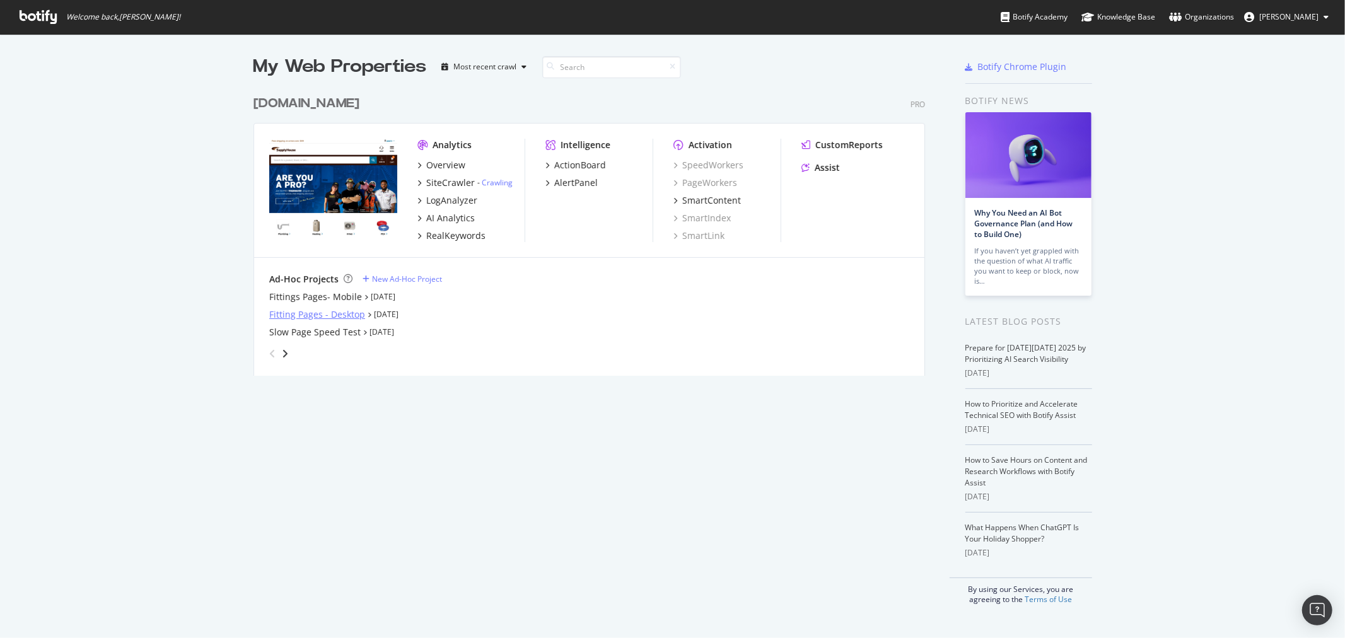
click at [337, 312] on div "Fitting Pages - Desktop" at bounding box center [317, 314] width 96 height 13
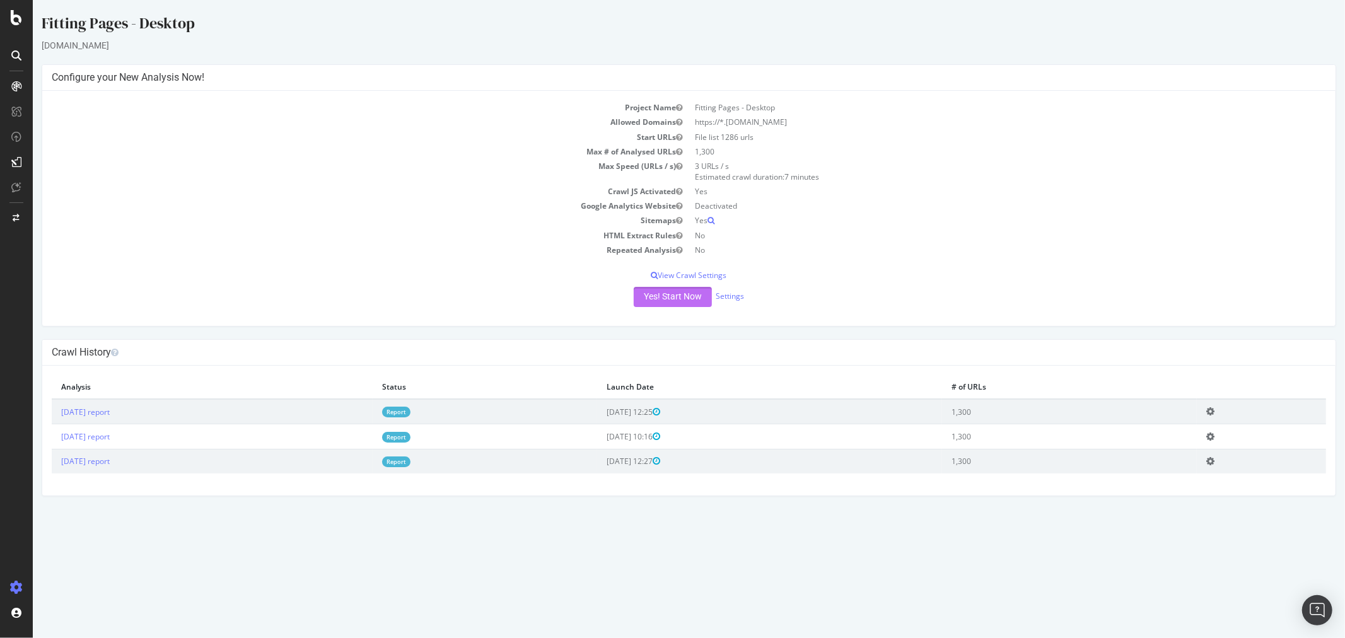
click at [684, 301] on button "Yes! Start Now" at bounding box center [672, 297] width 78 height 20
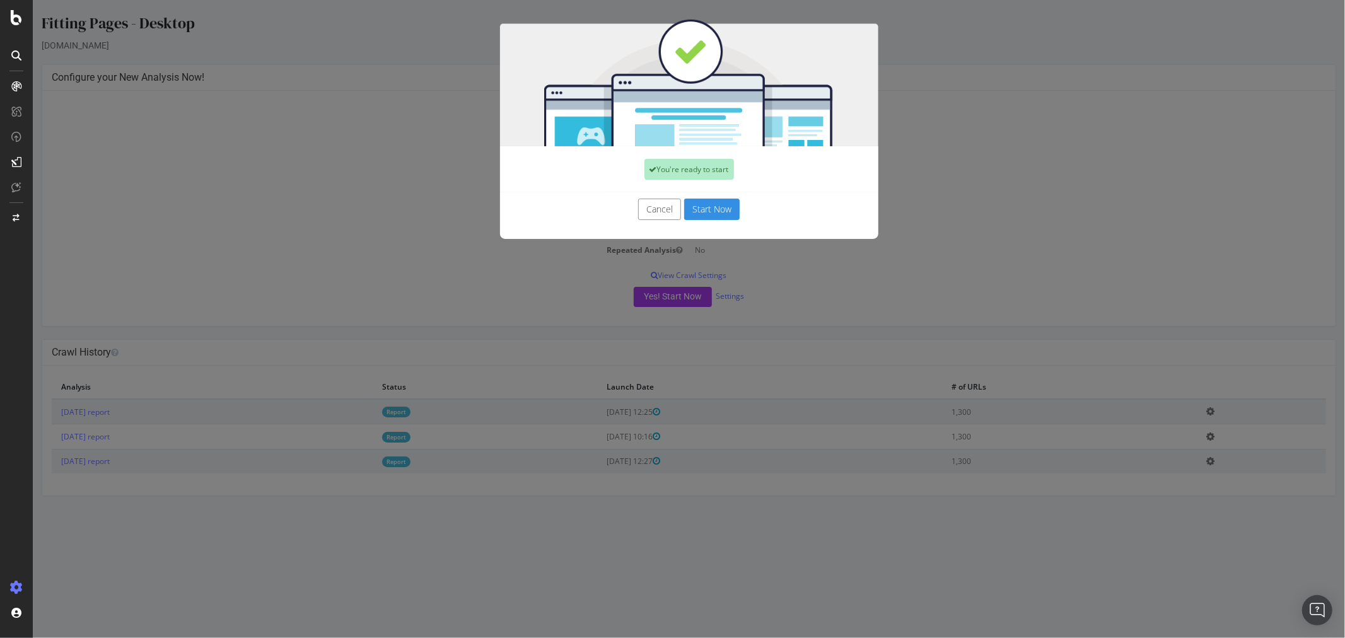
click at [706, 207] on button "Start Now" at bounding box center [712, 209] width 56 height 21
